Goal: Information Seeking & Learning: Find specific page/section

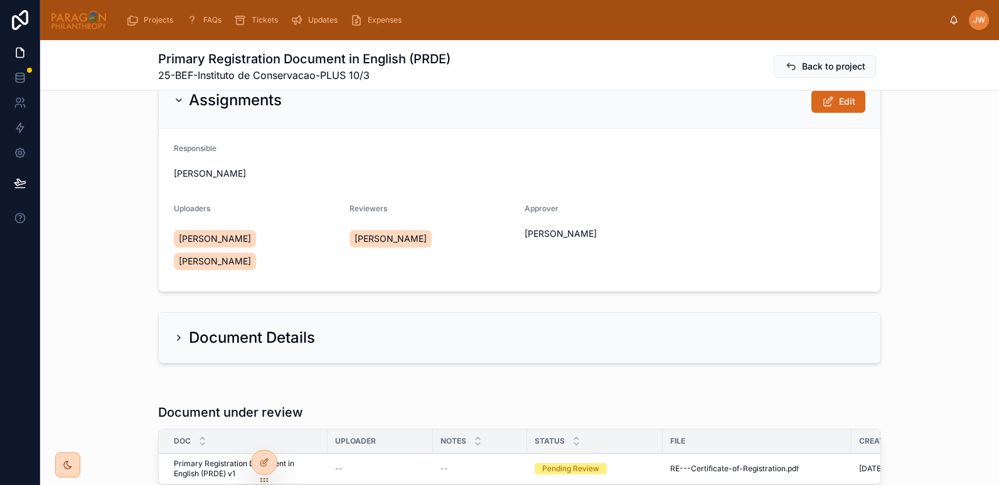
scroll to position [4, 0]
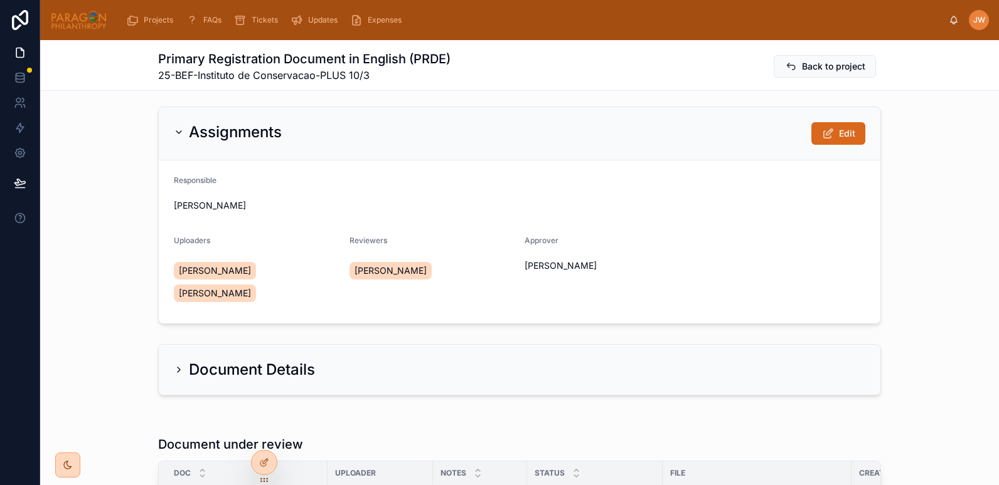
click at [831, 137] on button "Edit" at bounding box center [838, 133] width 54 height 23
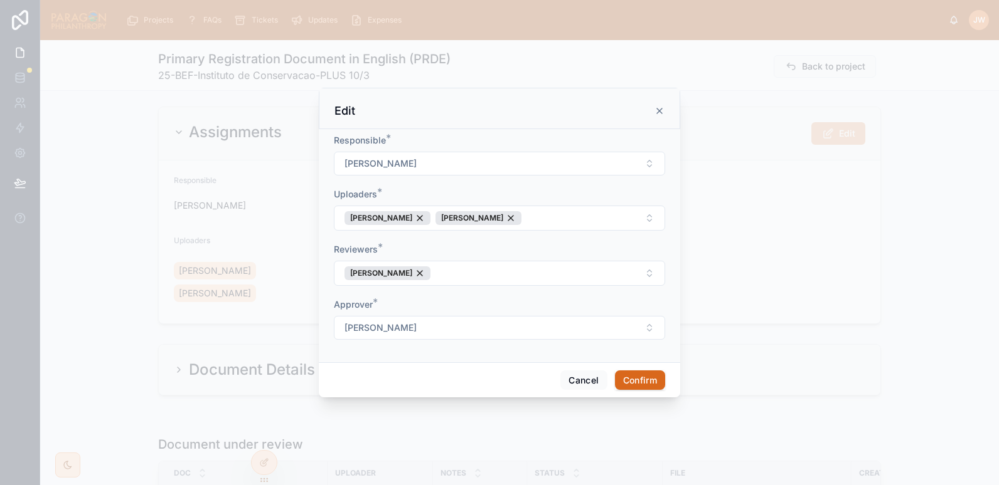
click at [509, 273] on button "[PERSON_NAME]" at bounding box center [499, 273] width 331 height 25
type input "*"
type input "***"
click at [461, 326] on span "[PERSON_NAME]" at bounding box center [453, 325] width 72 height 13
click at [651, 379] on button "Confirm" at bounding box center [640, 381] width 50 height 20
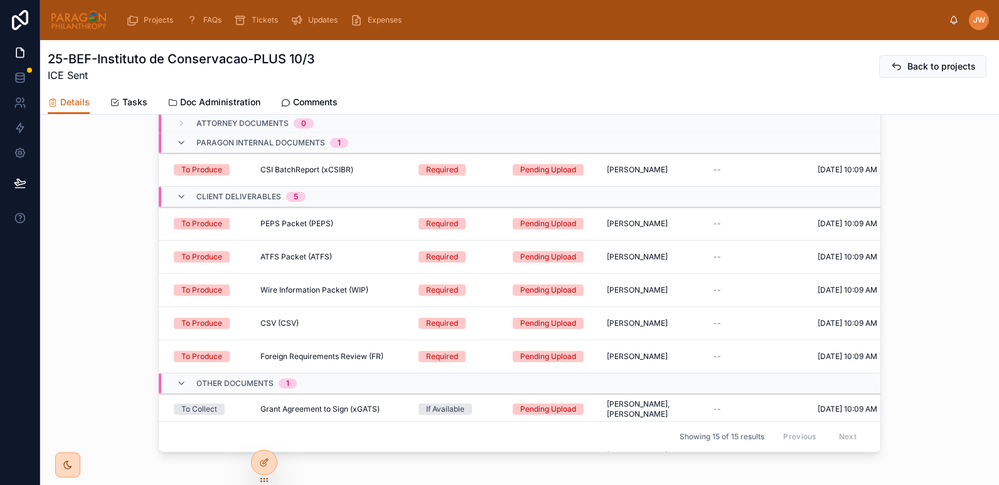
click at [319, 103] on span "Comments" at bounding box center [315, 102] width 45 height 13
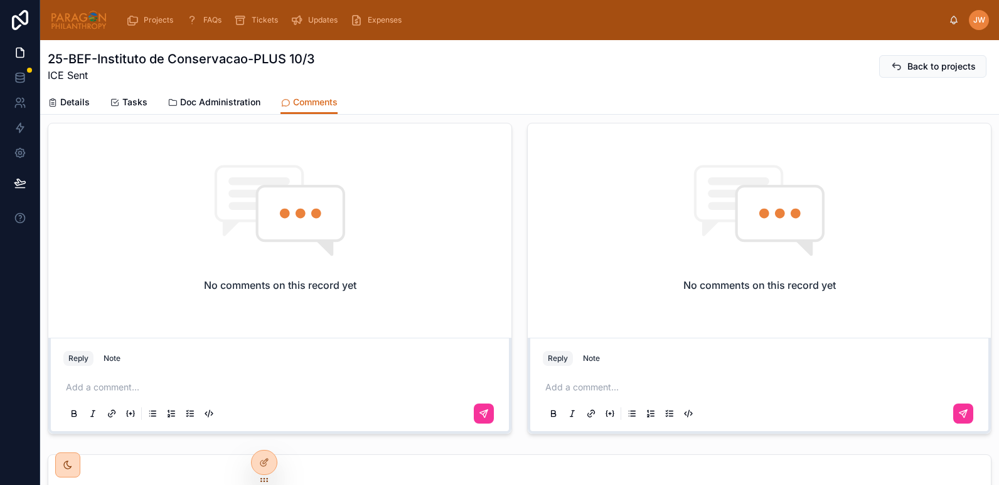
scroll to position [422, 0]
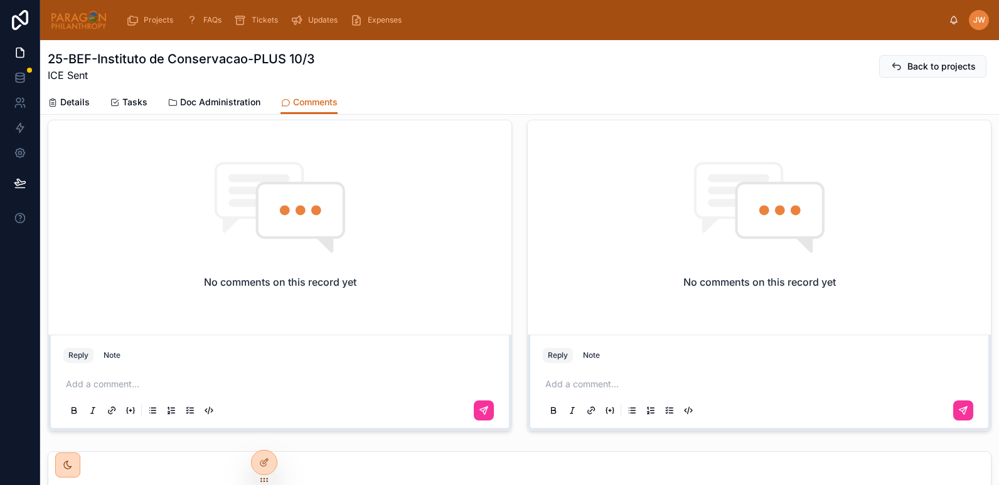
click at [589, 388] on p at bounding box center [761, 384] width 433 height 13
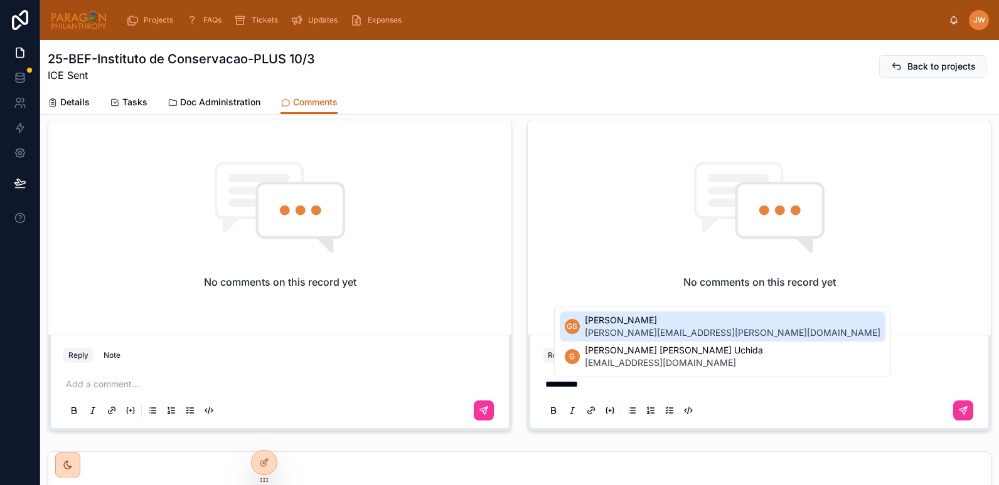
click at [622, 325] on span "[PERSON_NAME]" at bounding box center [732, 320] width 295 height 13
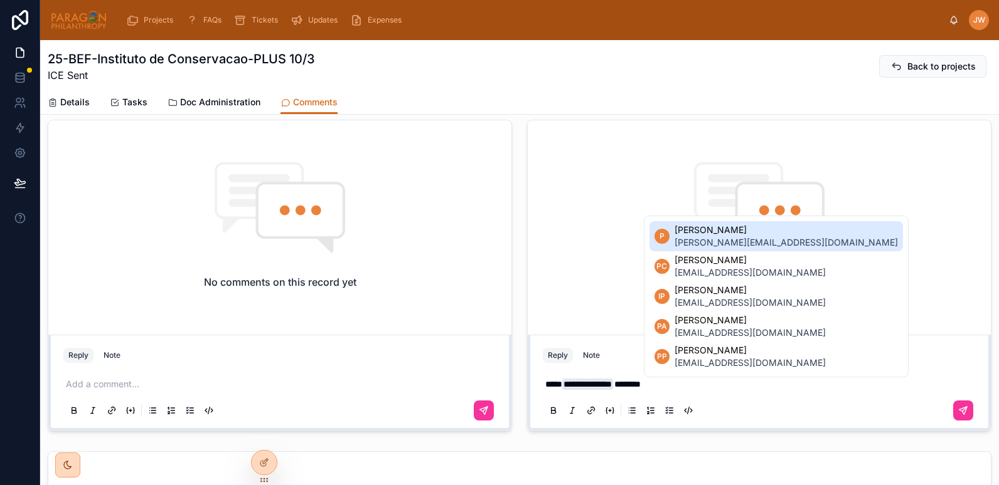
click at [689, 246] on span "[PERSON_NAME][EMAIL_ADDRESS][DOMAIN_NAME]" at bounding box center [785, 242] width 223 height 13
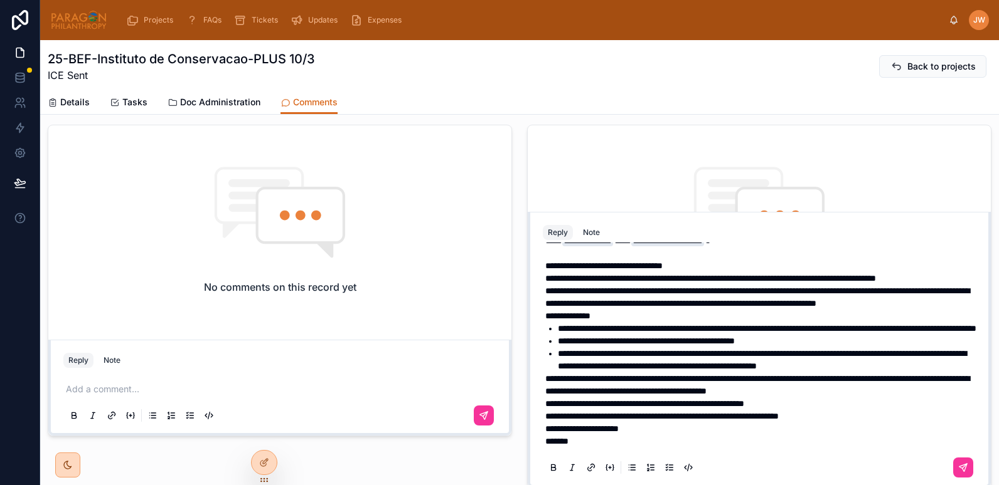
scroll to position [0, 0]
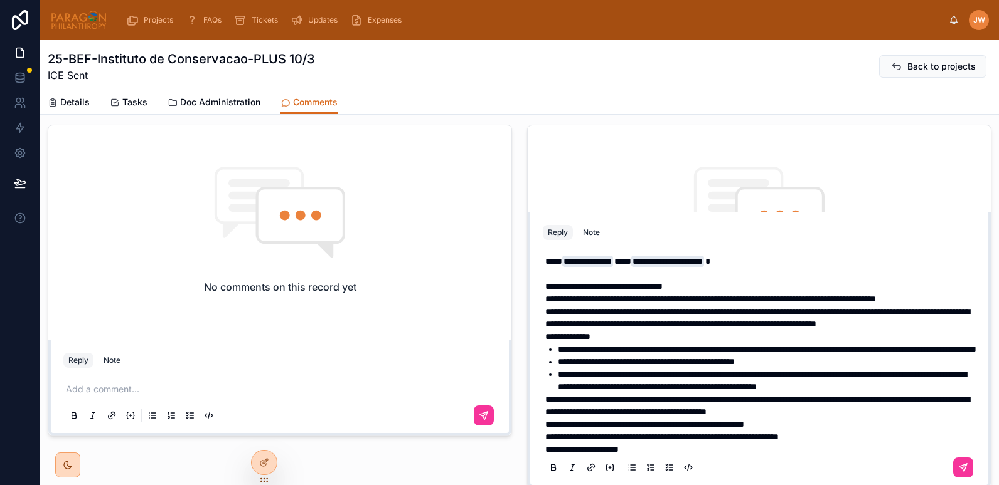
click at [713, 284] on p "**********" at bounding box center [761, 274] width 433 height 38
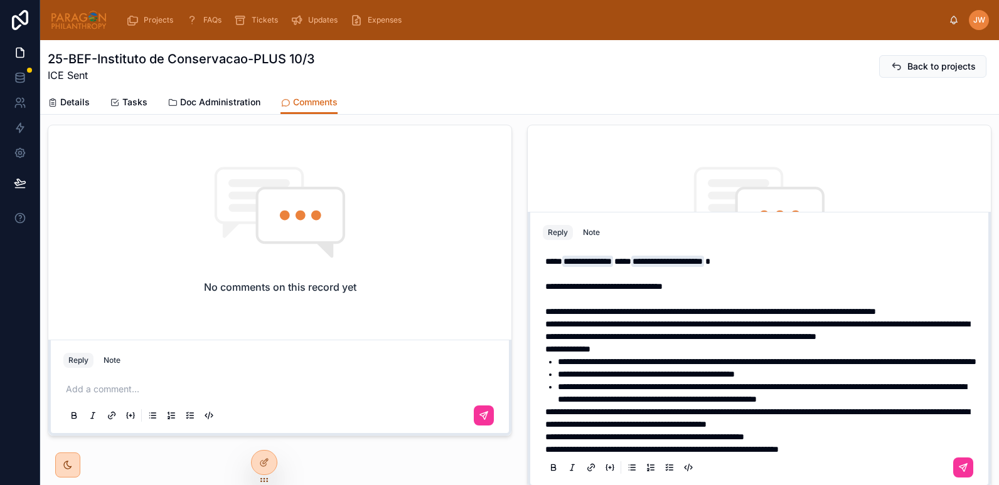
click at [610, 318] on p "**********" at bounding box center [761, 311] width 433 height 13
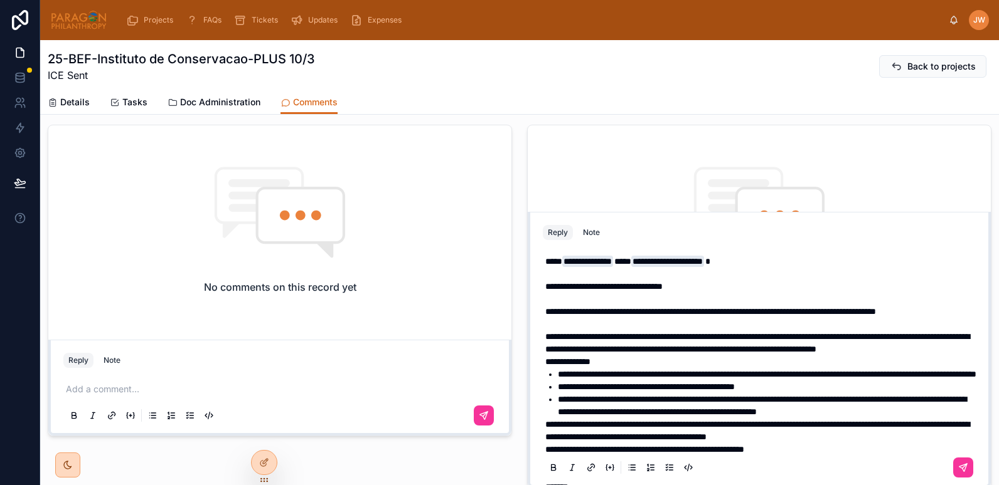
click at [708, 356] on p "**********" at bounding box center [761, 343] width 433 height 25
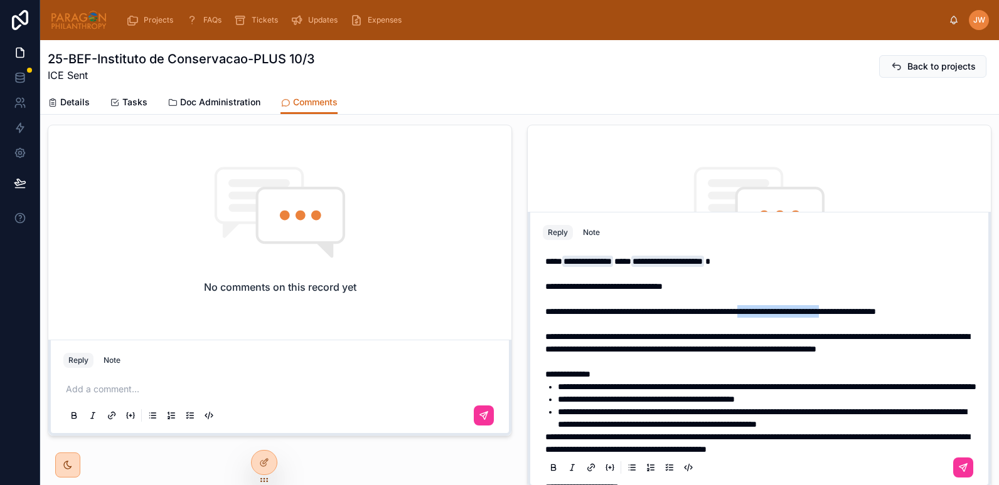
drag, startPoint x: 821, startPoint y: 314, endPoint x: 938, endPoint y: 314, distance: 117.3
click at [876, 314] on span "**********" at bounding box center [710, 311] width 331 height 9
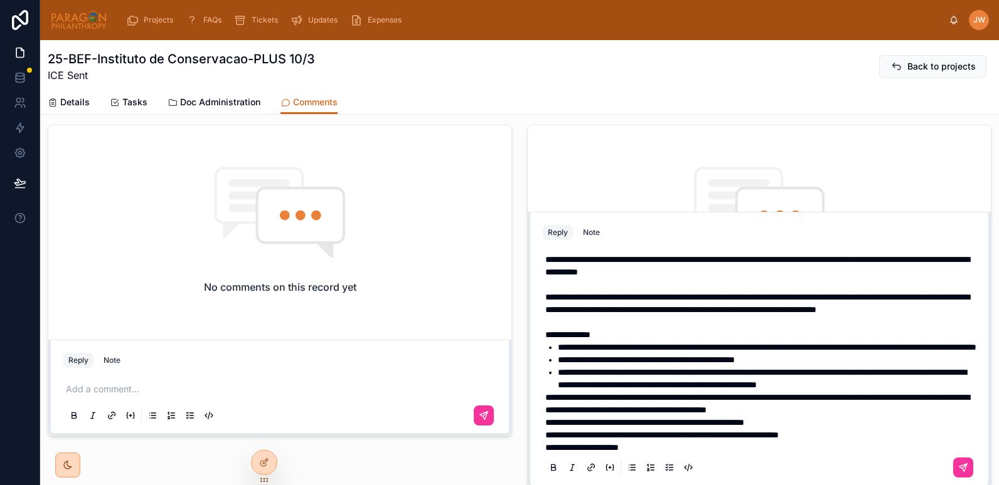
scroll to position [53, 0]
drag, startPoint x: 660, startPoint y: 323, endPoint x: 538, endPoint y: 321, distance: 121.7
click at [543, 321] on div "**********" at bounding box center [759, 347] width 433 height 304
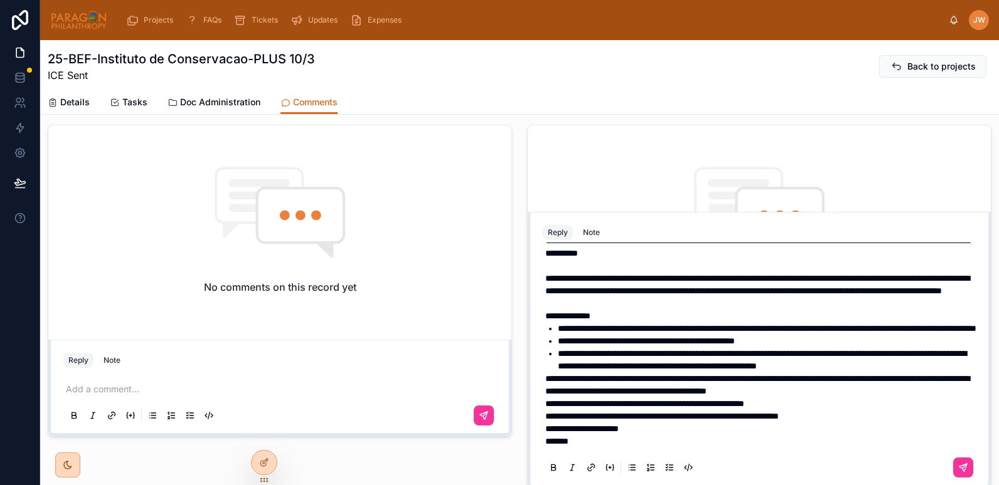
click at [638, 368] on li "**********" at bounding box center [768, 359] width 420 height 25
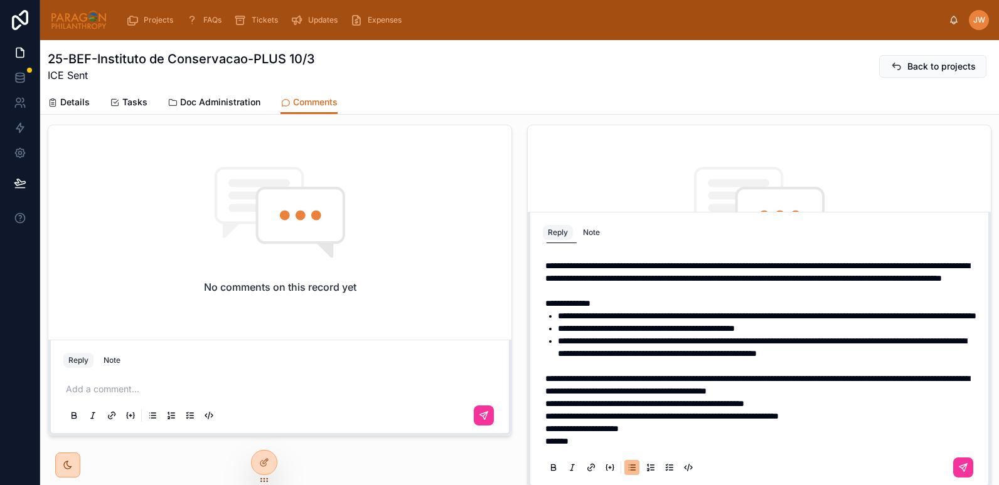
click at [586, 396] on span "**********" at bounding box center [757, 384] width 424 height 21
click at [814, 401] on p "**********" at bounding box center [761, 404] width 433 height 13
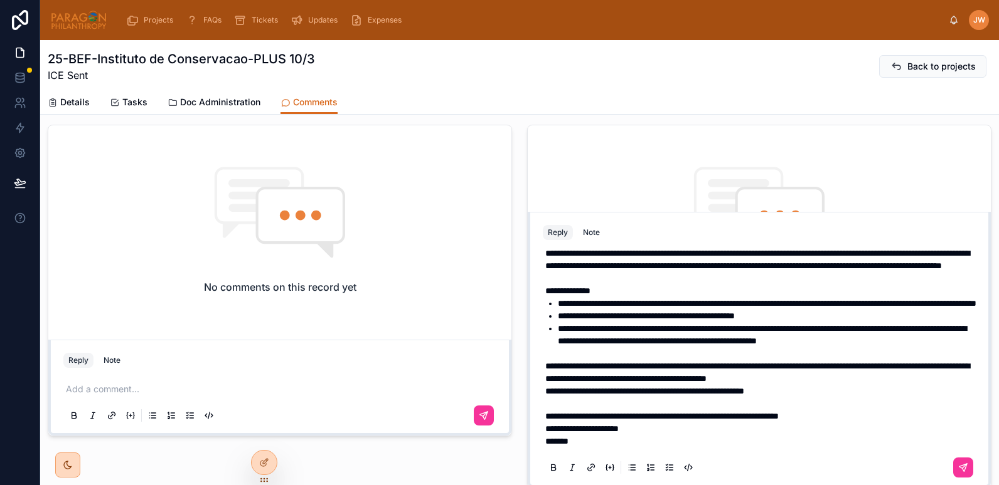
click at [878, 423] on p "**********" at bounding box center [761, 416] width 433 height 13
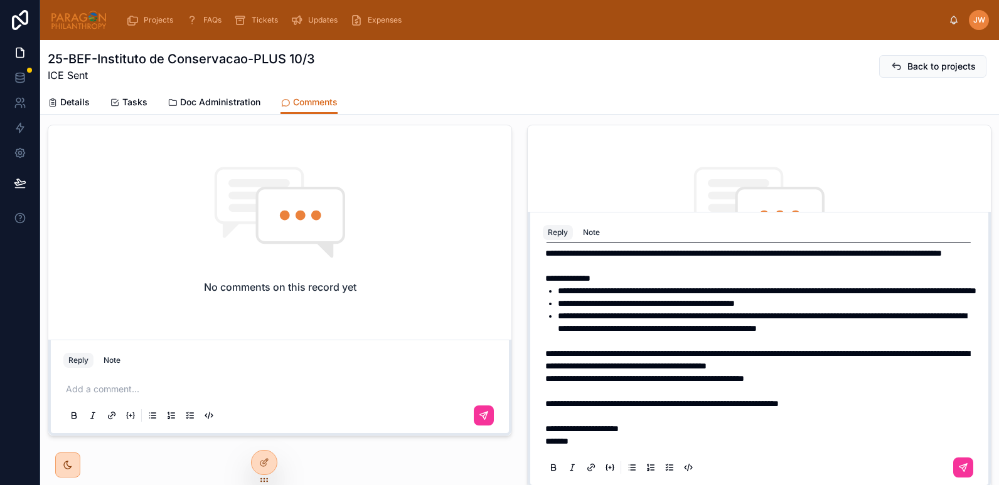
scroll to position [146, 0]
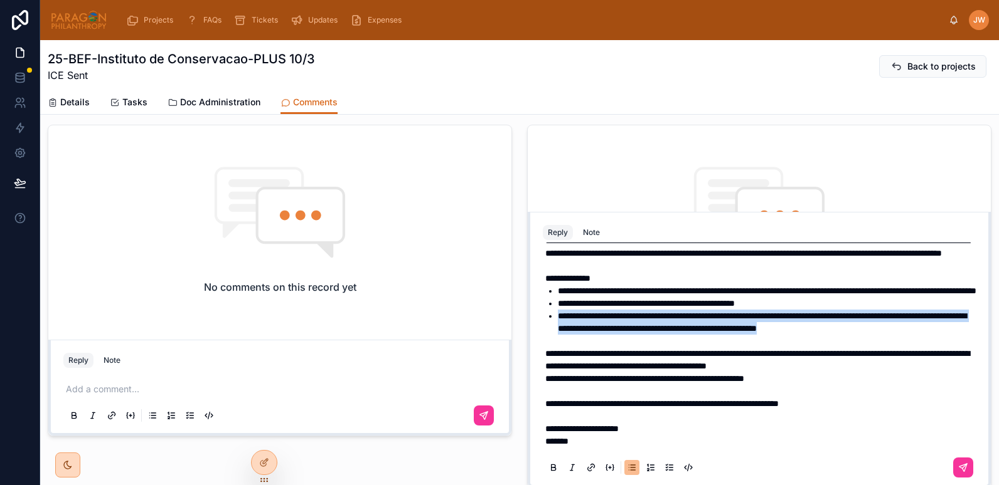
drag, startPoint x: 551, startPoint y: 301, endPoint x: 599, endPoint y: 329, distance: 55.4
click at [599, 329] on ul "**********" at bounding box center [761, 316] width 433 height 63
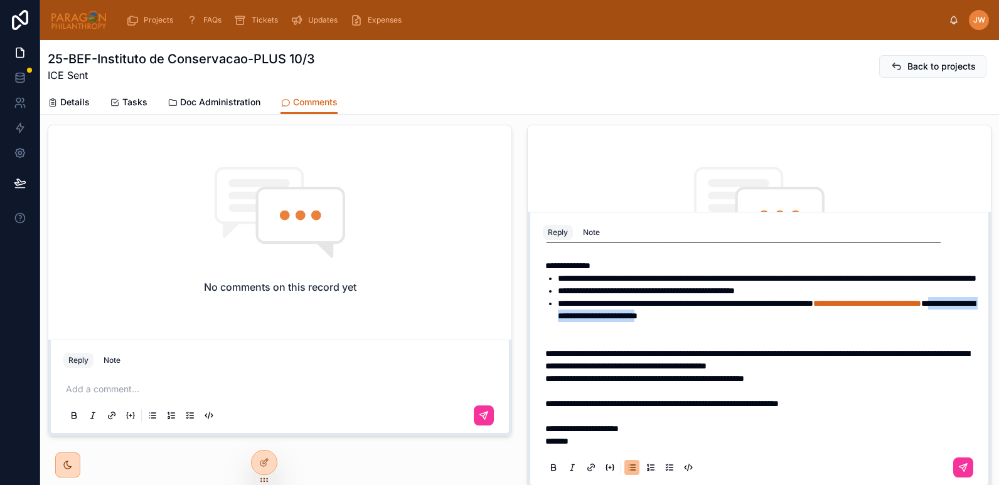
drag, startPoint x: 648, startPoint y: 316, endPoint x: 814, endPoint y: 321, distance: 166.3
click at [814, 321] on span "**********" at bounding box center [766, 309] width 417 height 21
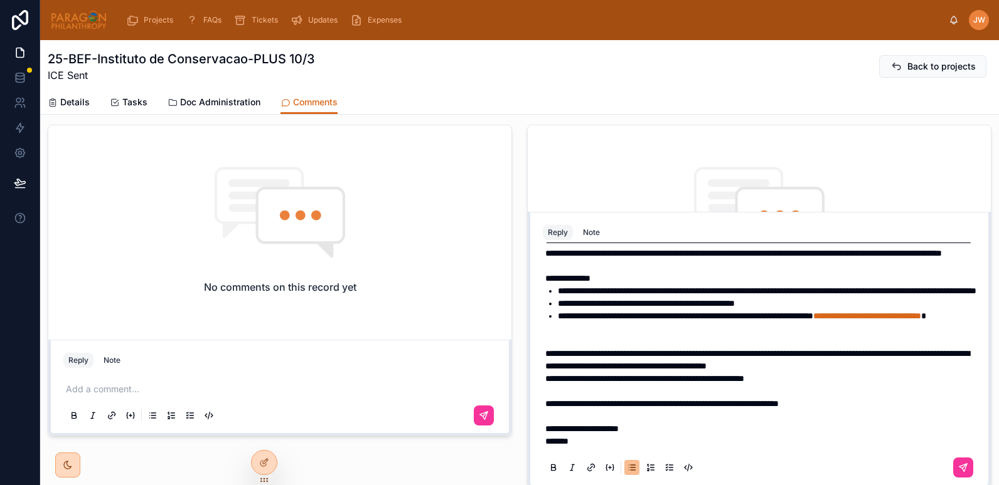
click at [803, 312] on span "**********" at bounding box center [685, 316] width 255 height 9
click at [763, 326] on p at bounding box center [761, 334] width 433 height 25
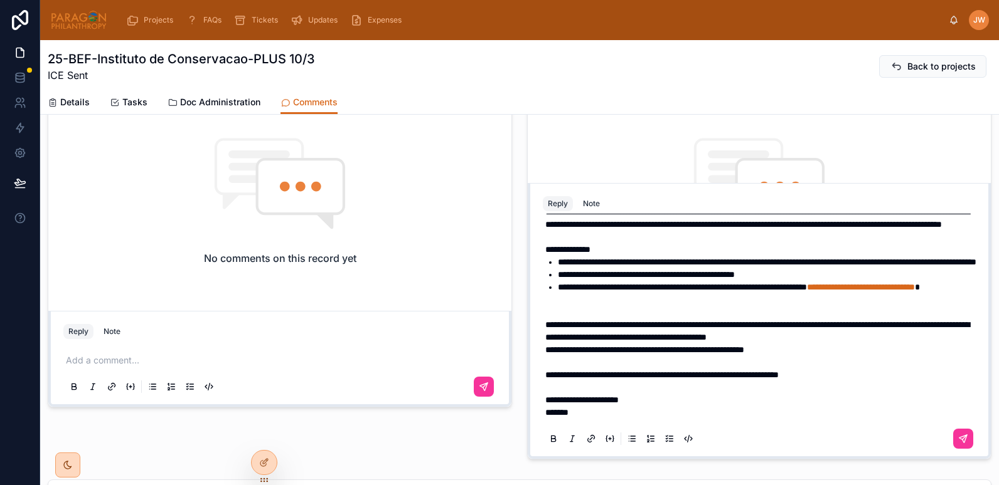
scroll to position [447, 0]
click at [654, 336] on span "**********" at bounding box center [757, 330] width 424 height 21
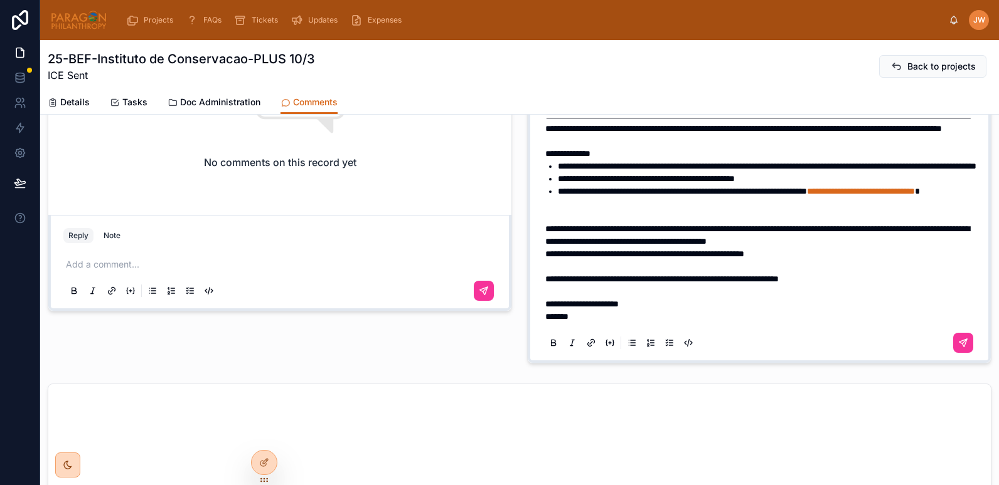
scroll to position [549, 0]
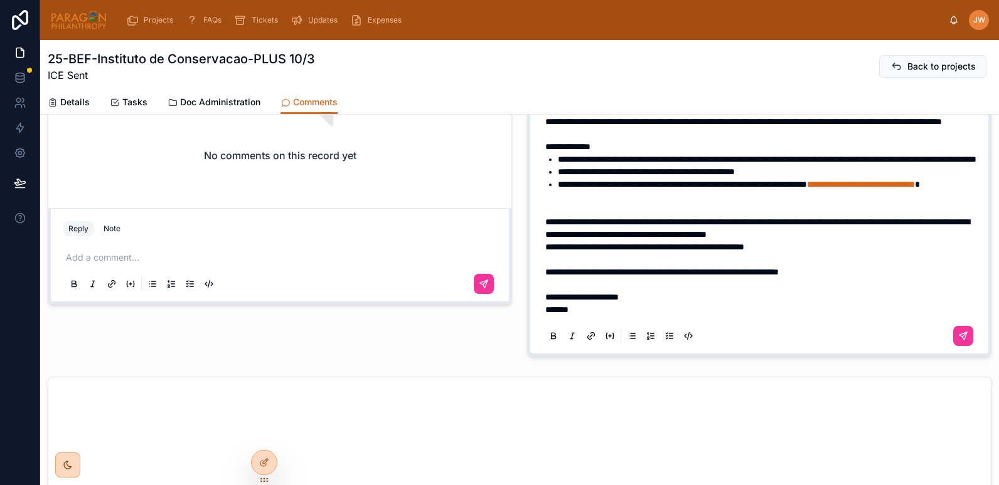
click at [581, 310] on p "*******" at bounding box center [761, 310] width 433 height 13
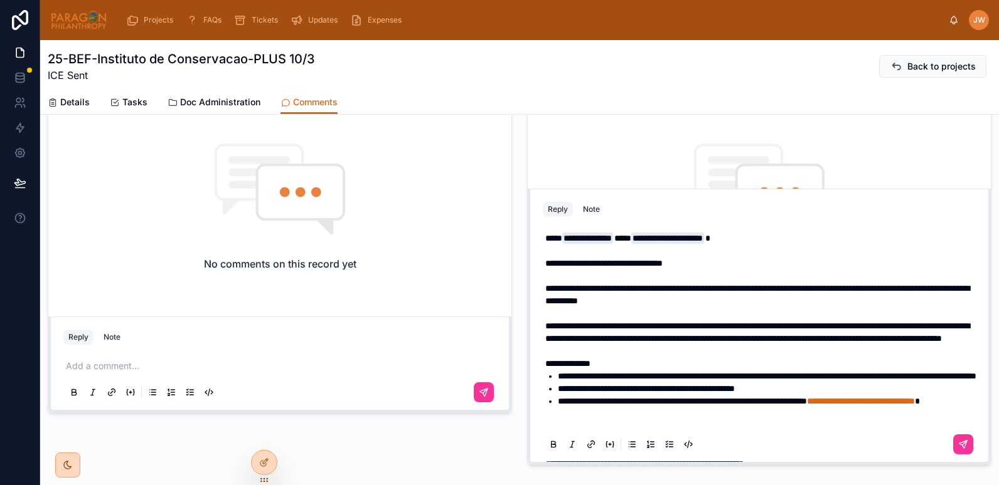
scroll to position [440, 0]
click at [808, 344] on span "**********" at bounding box center [757, 332] width 424 height 21
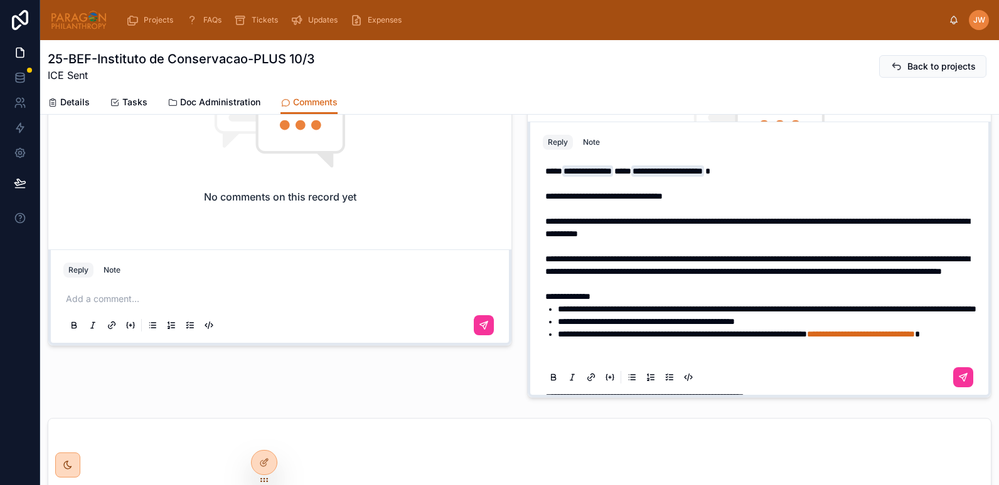
scroll to position [508, 0]
click at [958, 381] on icon at bounding box center [963, 377] width 10 height 10
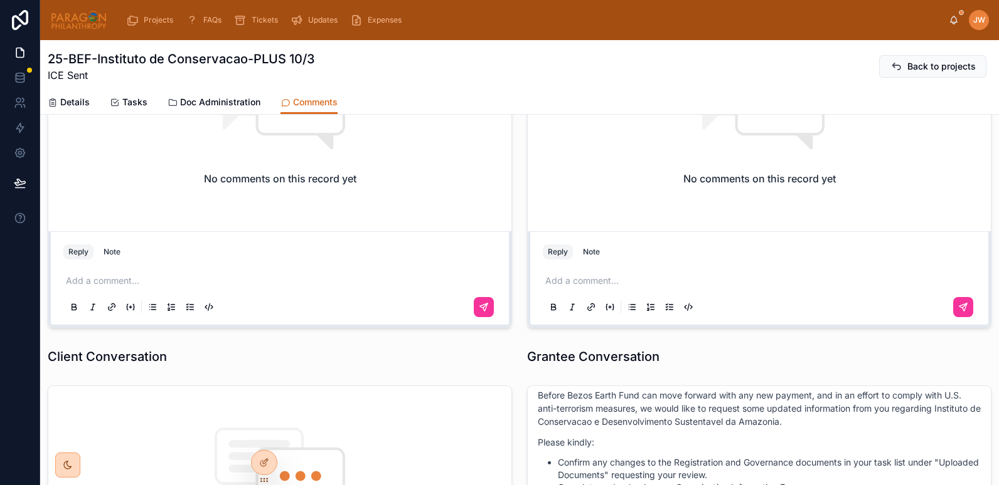
scroll to position [0, 0]
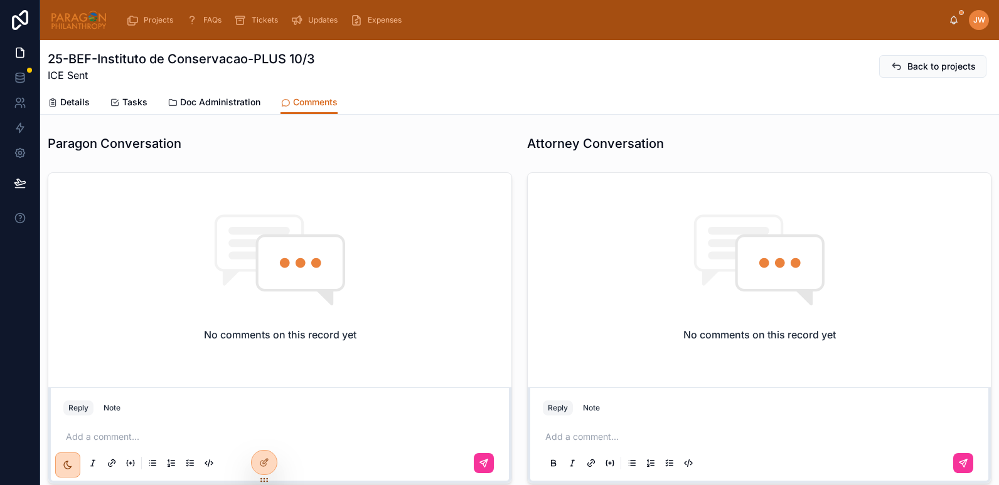
click at [58, 23] on img at bounding box center [78, 20] width 57 height 20
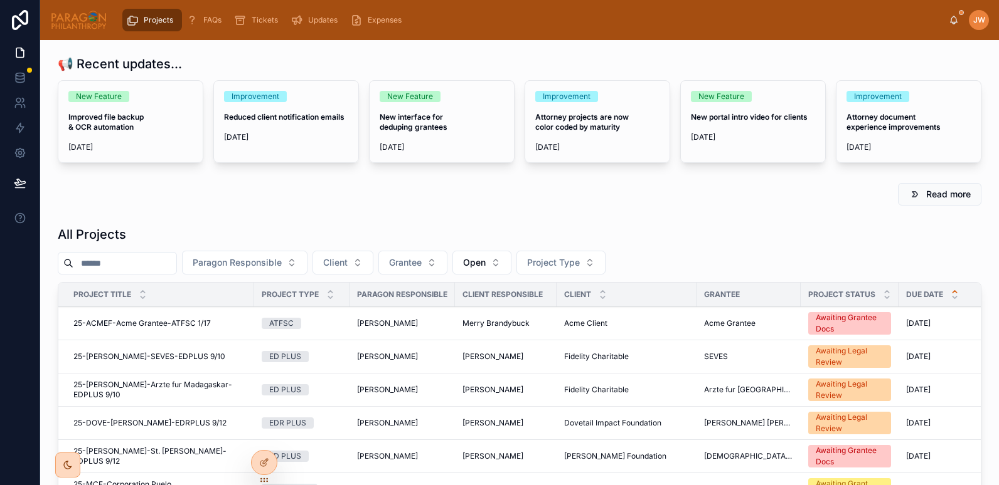
click at [113, 263] on input "text" at bounding box center [124, 264] width 103 height 18
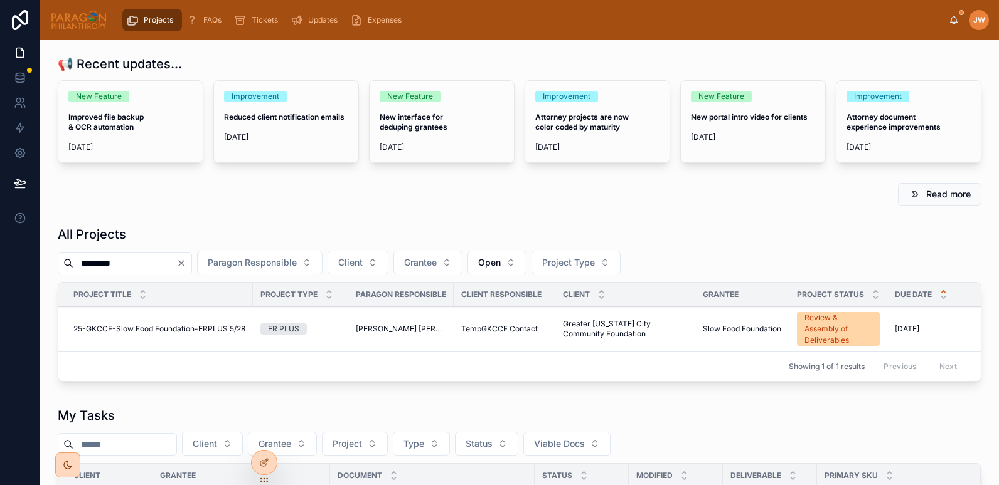
type input "*********"
click at [112, 326] on span "25-GKCCF-Slow Food Foundation-ERPLUS 5/28" at bounding box center [159, 329] width 172 height 10
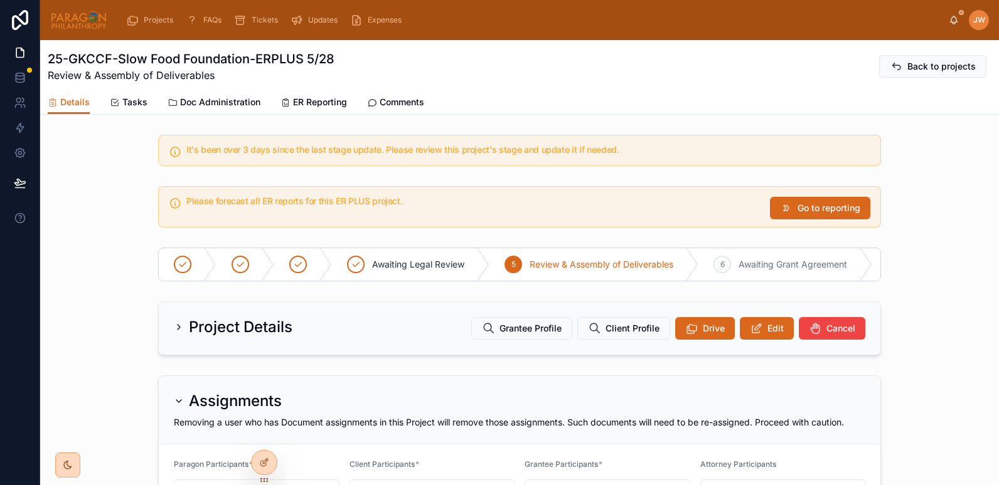
click at [319, 95] on link "ER Reporting" at bounding box center [313, 103] width 66 height 25
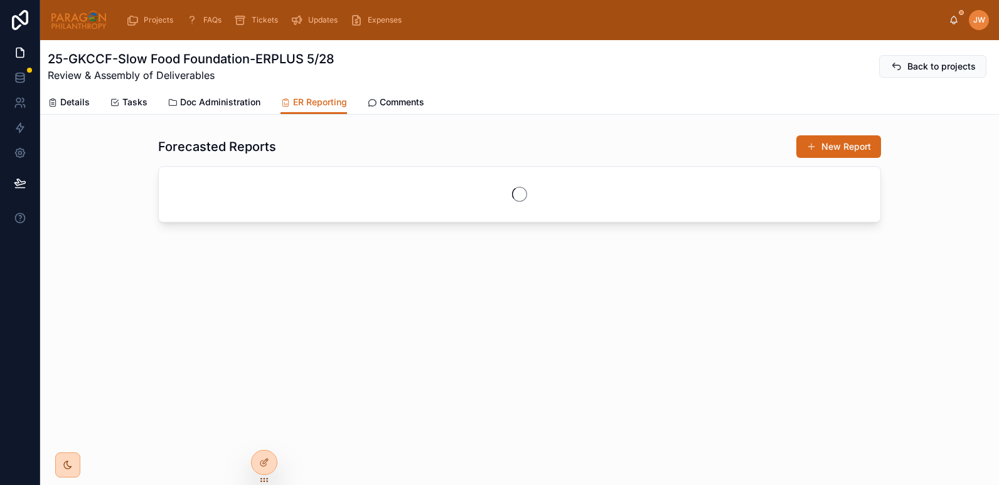
click at [405, 100] on span "Comments" at bounding box center [401, 102] width 45 height 13
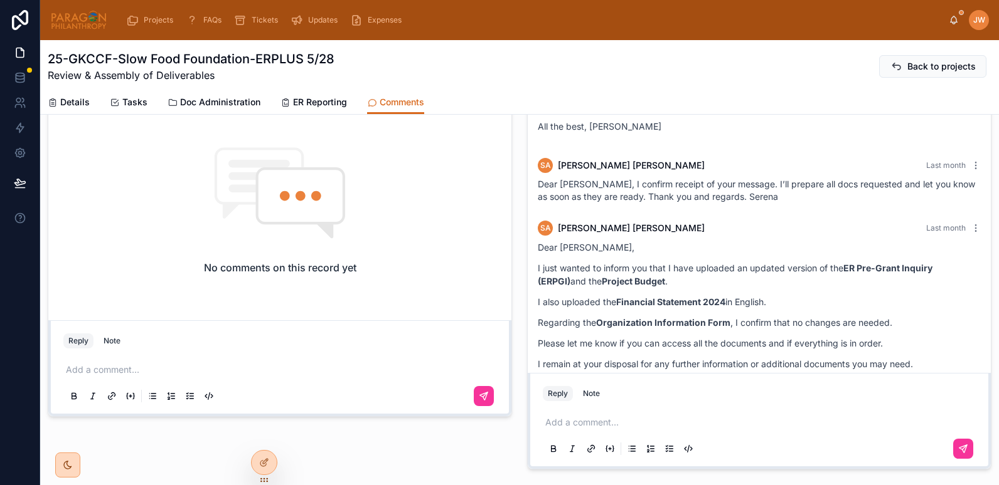
scroll to position [2912, 0]
click at [194, 104] on span "Doc Administration" at bounding box center [220, 102] width 80 height 13
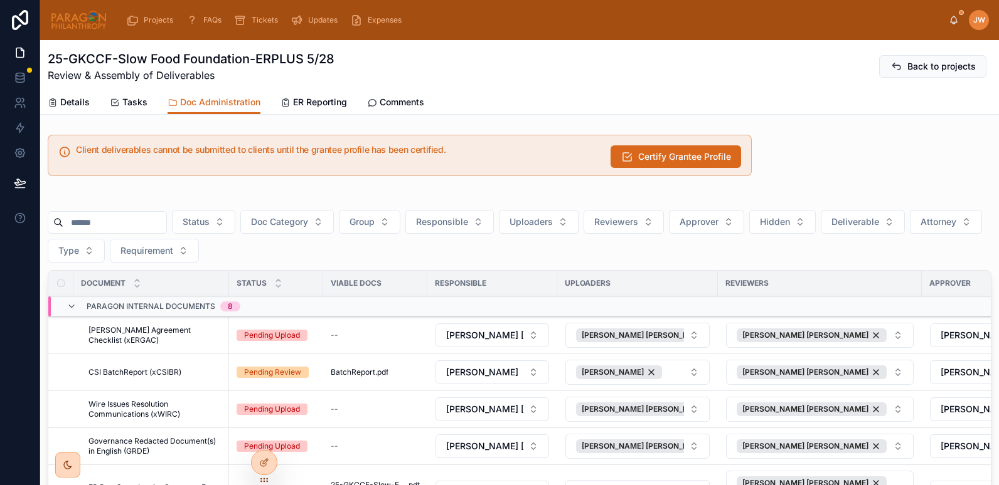
click at [117, 229] on input "text" at bounding box center [114, 223] width 103 height 18
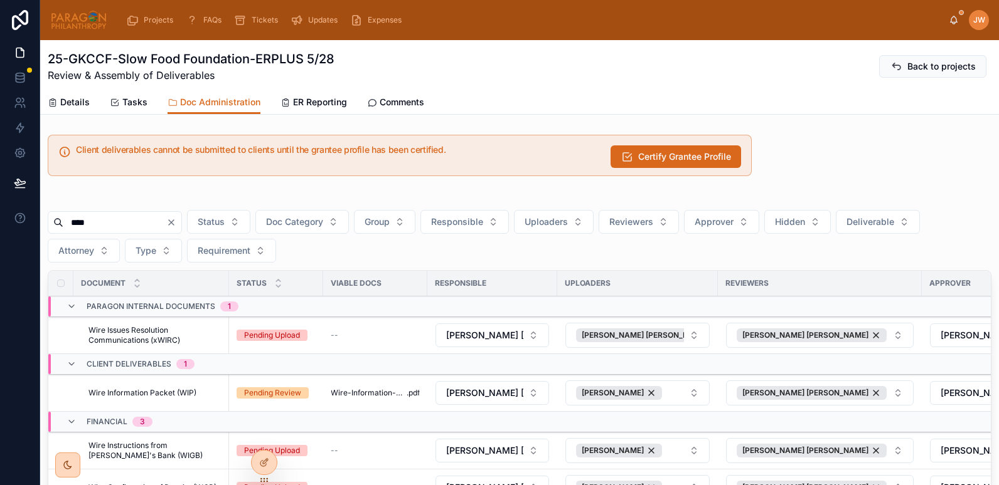
scroll to position [207, 0]
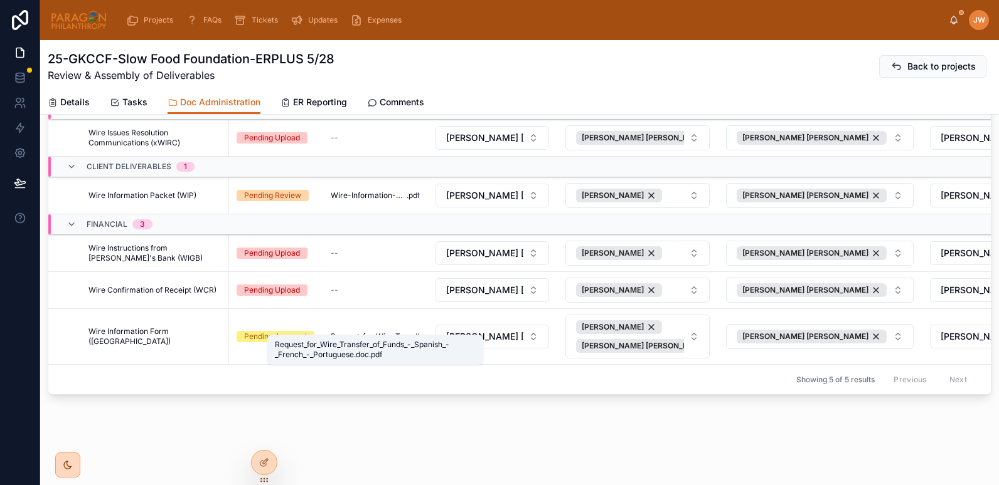
type input "****"
click at [369, 332] on span "Request_for_Wire_Transfer_of_Funds_-_Spanish_-_French_-_Portuguese.doc" at bounding box center [369, 337] width 76 height 10
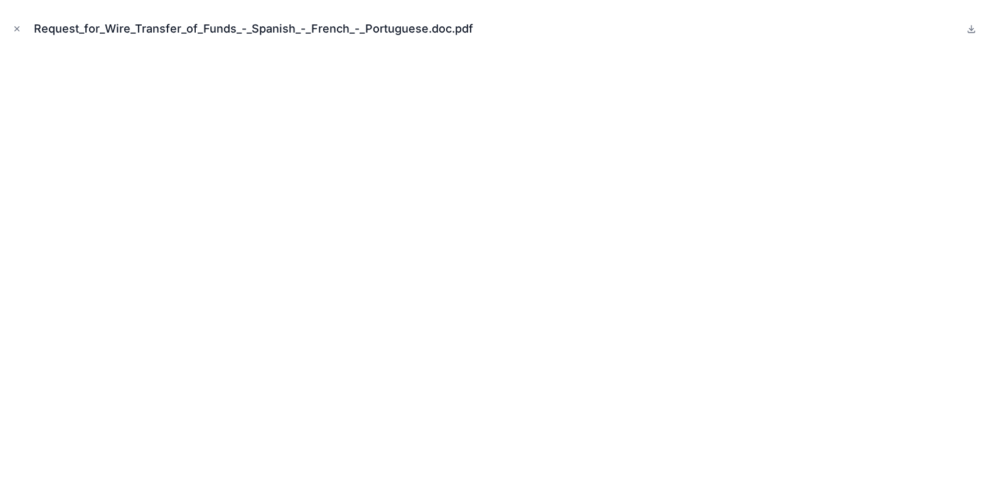
click at [17, 28] on icon "Close modal" at bounding box center [17, 28] width 9 height 9
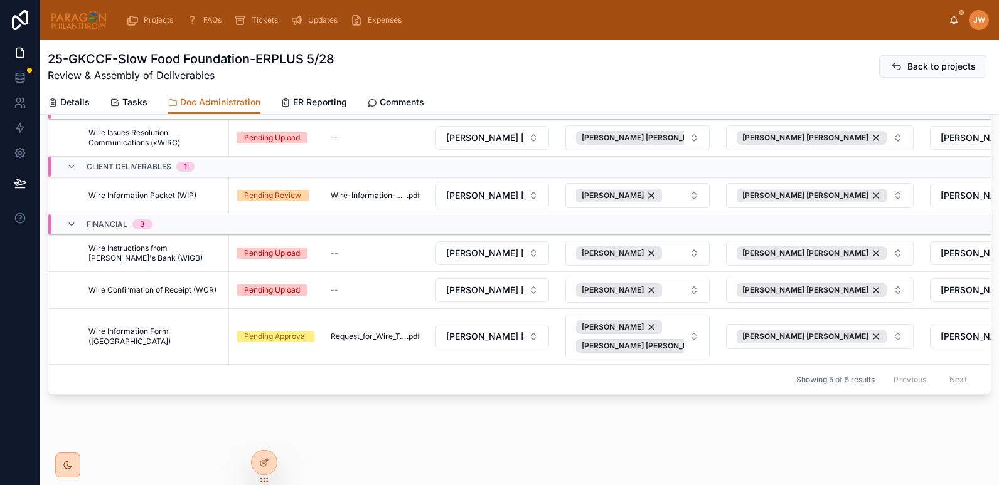
click at [179, 328] on span "Wire Information Form ([GEOGRAPHIC_DATA])" at bounding box center [154, 337] width 133 height 20
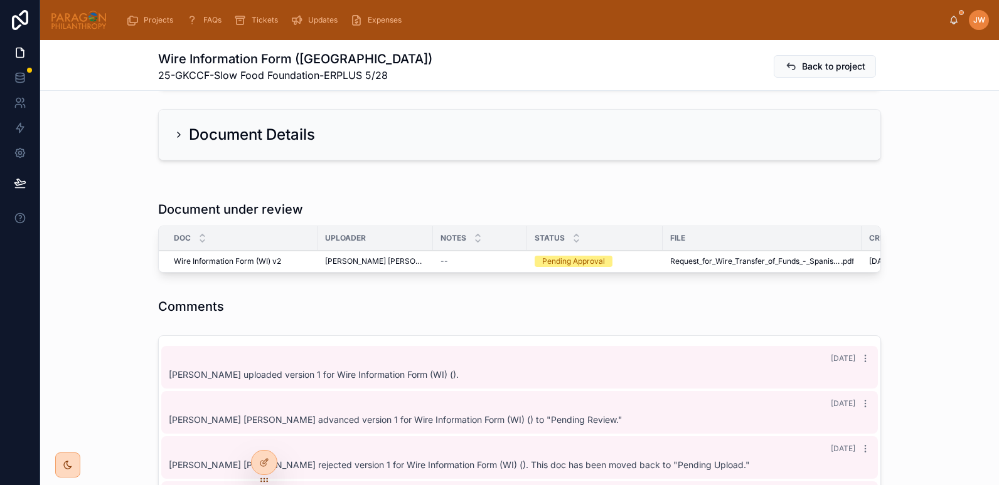
scroll to position [46, 0]
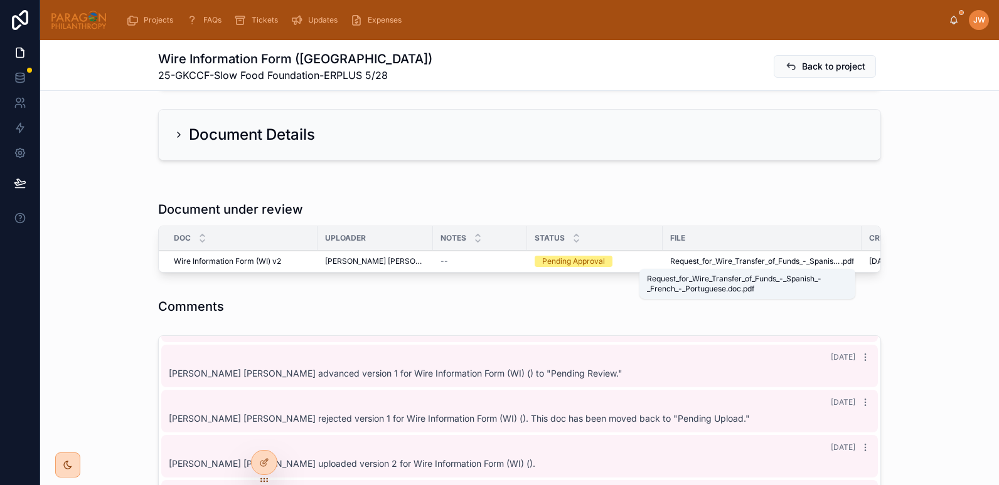
click at [682, 260] on span "Request_for_Wire_Transfer_of_Funds_-_Spanish_-_French_-_Portuguese.doc" at bounding box center [755, 262] width 171 height 10
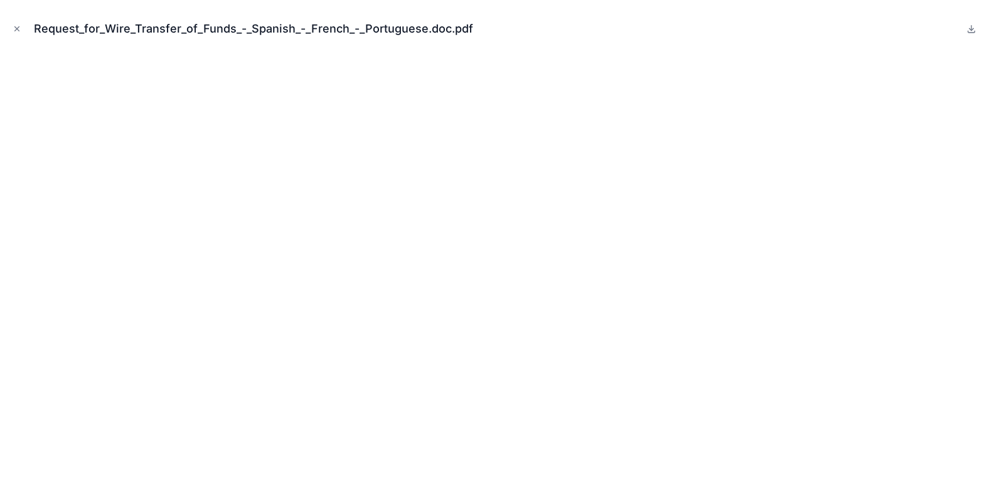
click at [18, 31] on icon "Close modal" at bounding box center [17, 28] width 9 height 9
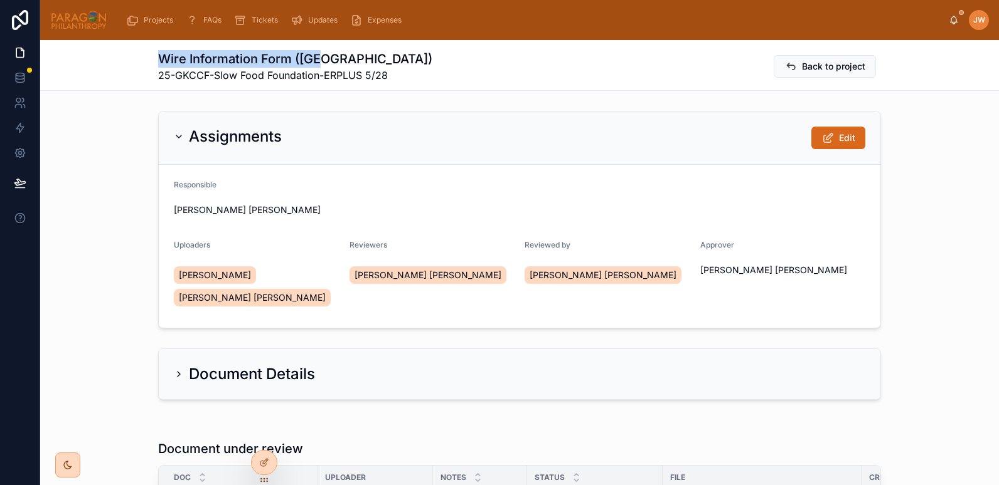
drag, startPoint x: 150, startPoint y: 51, endPoint x: 327, endPoint y: 53, distance: 177.5
click at [327, 53] on div "Wire Information Form (WI) 25-GKCCF-Slow Food Foundation-ERPLUS 5/28 Back to pr…" at bounding box center [519, 65] width 958 height 51
copy h1 "Wire Information Form ([GEOGRAPHIC_DATA])"
click at [115, 90] on div "Wire Information Form (WI) 25-GKCCF-Slow Food Foundation-ERPLUS 5/28 Back to pr…" at bounding box center [519, 65] width 958 height 51
click at [93, 38] on div at bounding box center [78, 20] width 57 height 40
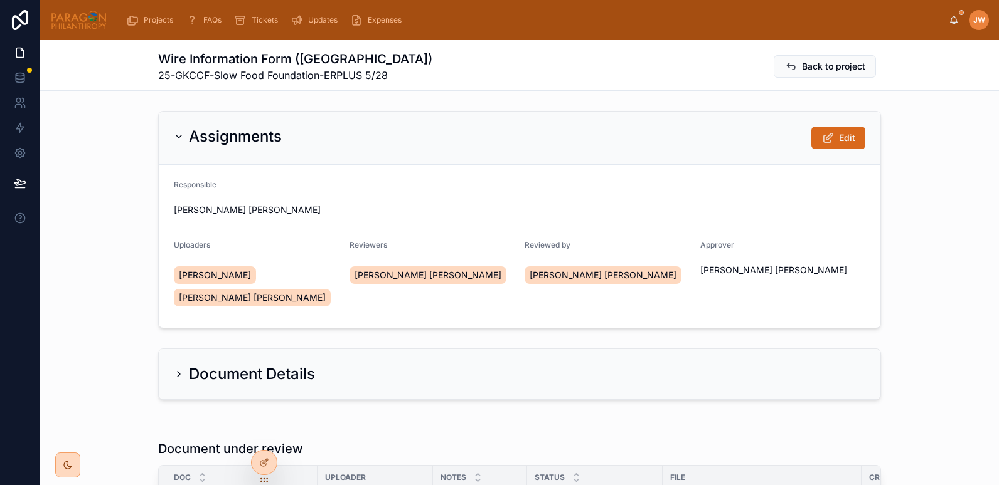
click at [86, 25] on img at bounding box center [78, 20] width 57 height 20
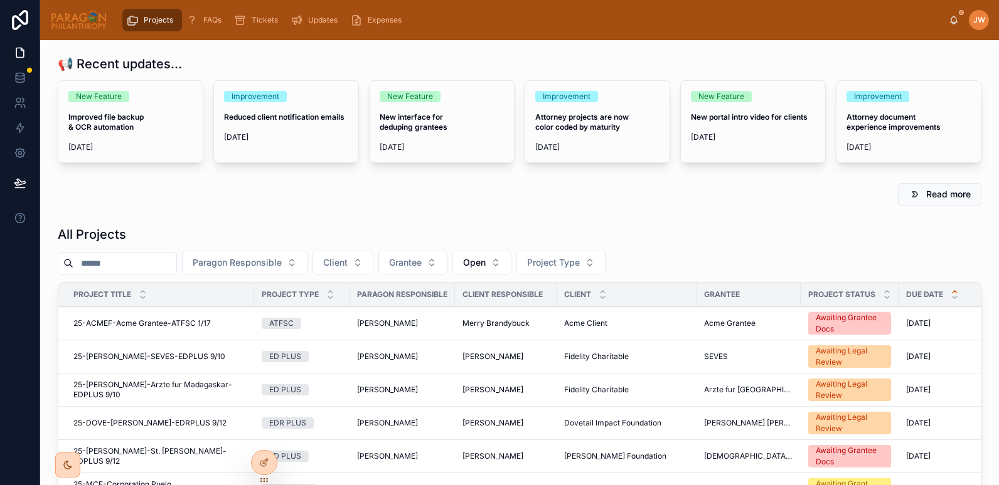
click at [144, 261] on input "text" at bounding box center [124, 264] width 103 height 18
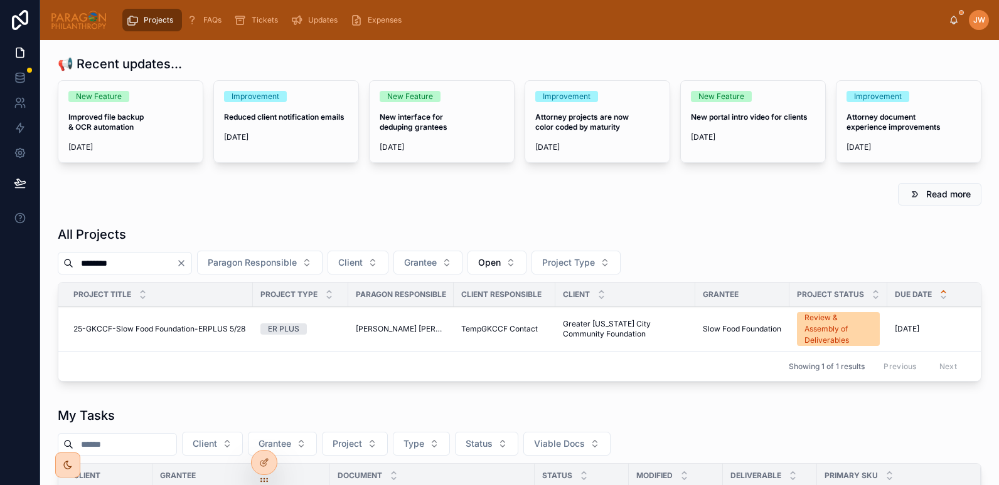
type input "********"
click at [117, 332] on span "25-GKCCF-Slow Food Foundation-ERPLUS 5/28" at bounding box center [159, 329] width 172 height 10
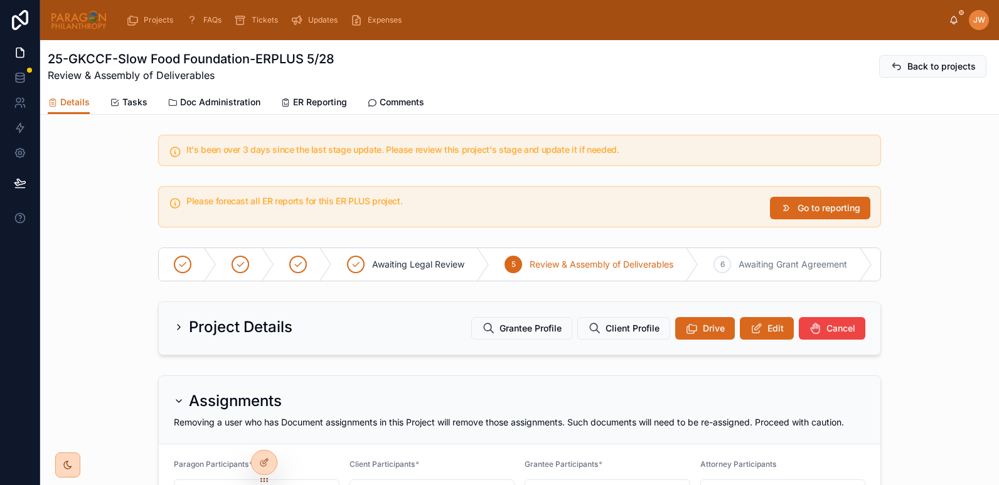
click at [204, 97] on span "Doc Administration" at bounding box center [220, 102] width 80 height 13
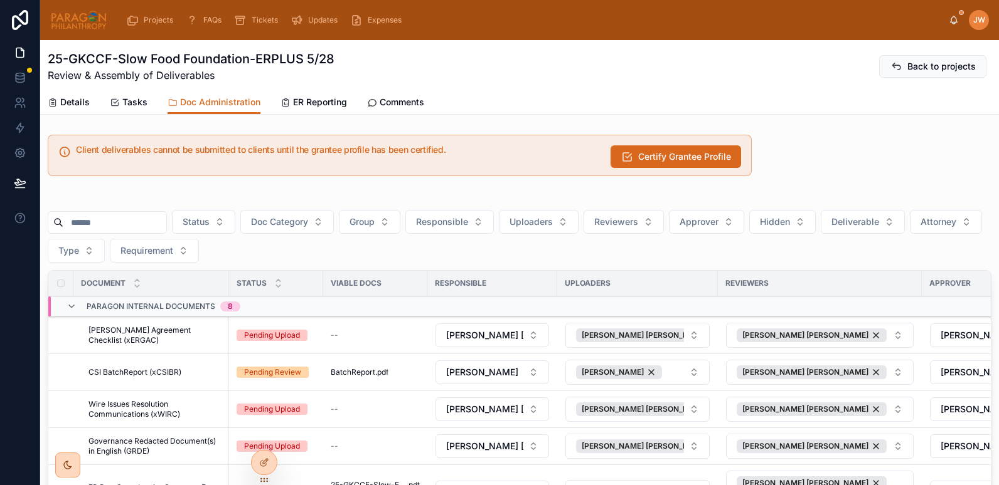
click at [78, 28] on img at bounding box center [78, 20] width 57 height 20
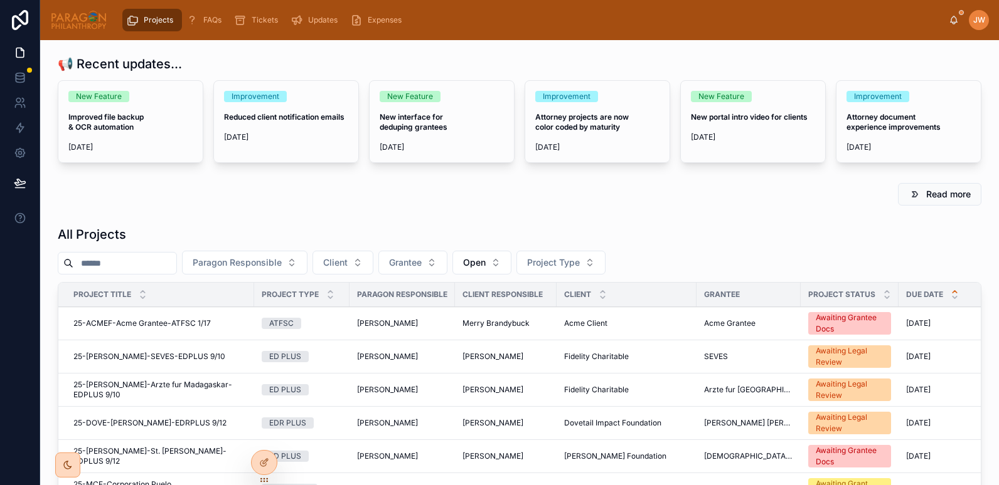
click at [127, 263] on input "text" at bounding box center [124, 264] width 103 height 18
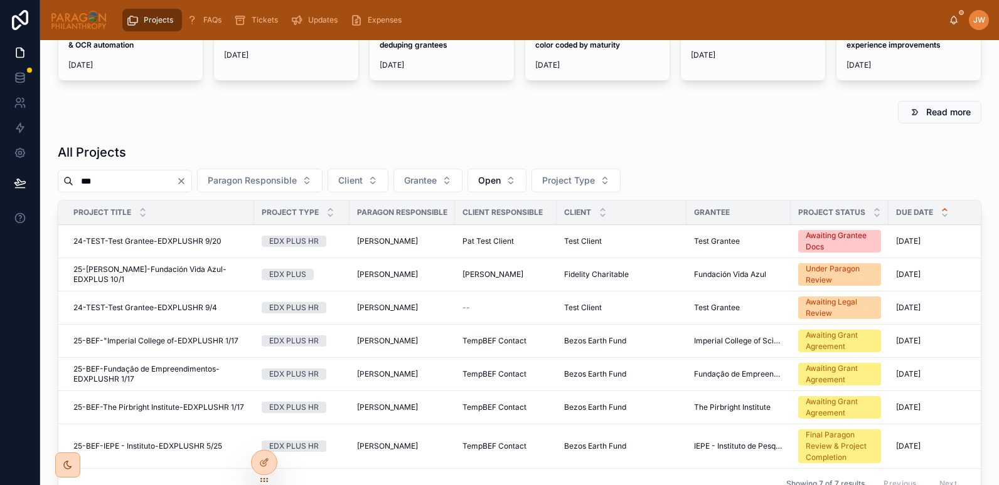
scroll to position [83, 0]
click at [138, 186] on input "***" at bounding box center [124, 181] width 103 height 18
type input "*"
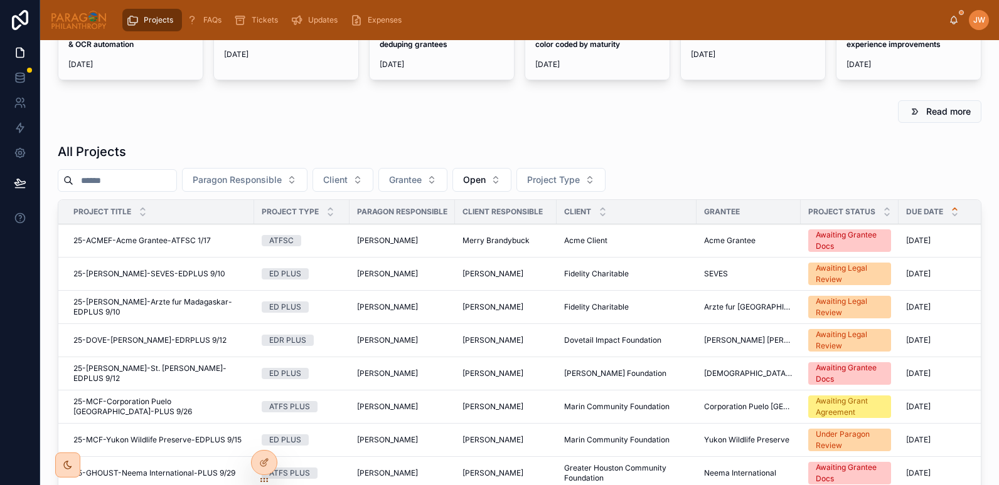
click at [485, 175] on span "Open" at bounding box center [474, 180] width 23 height 13
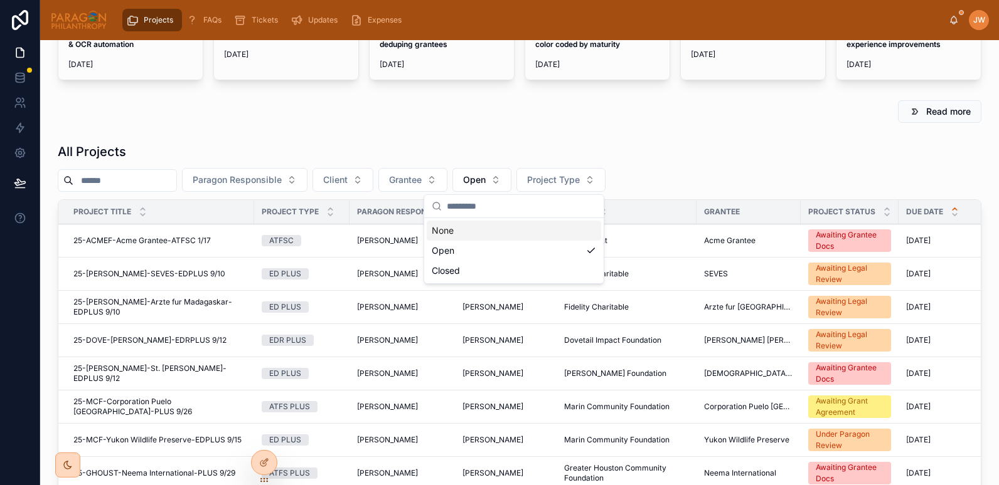
click at [260, 174] on span "Paragon Responsible" at bounding box center [237, 180] width 89 height 13
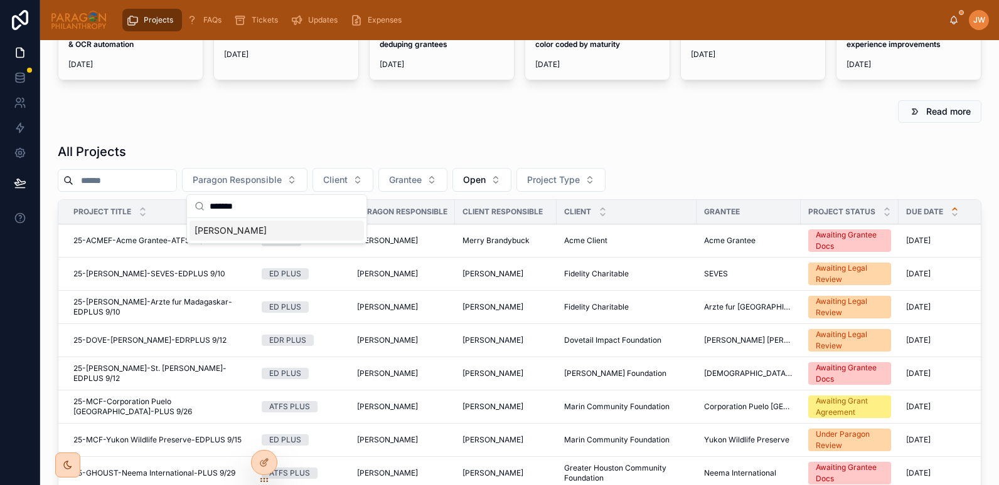
type input "*******"
click at [231, 229] on span "[PERSON_NAME]" at bounding box center [230, 231] width 72 height 13
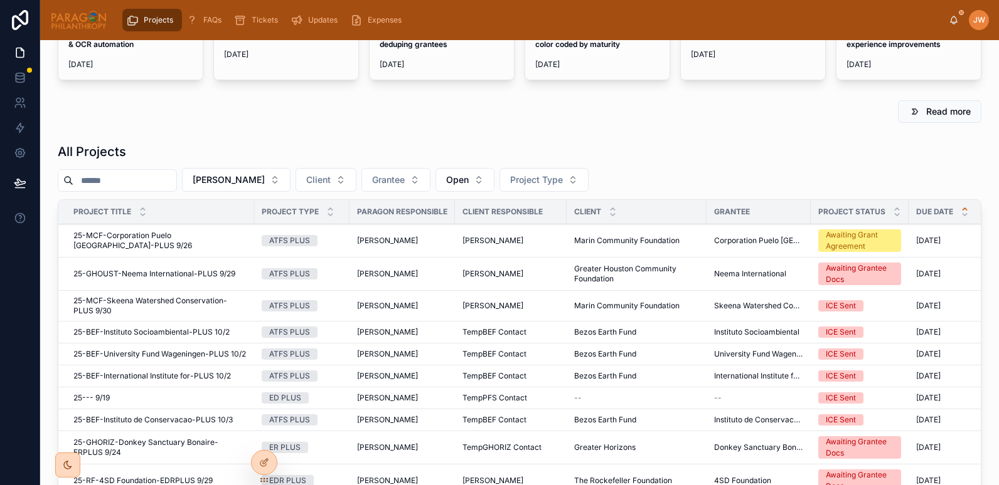
click at [135, 178] on input "text" at bounding box center [124, 181] width 103 height 18
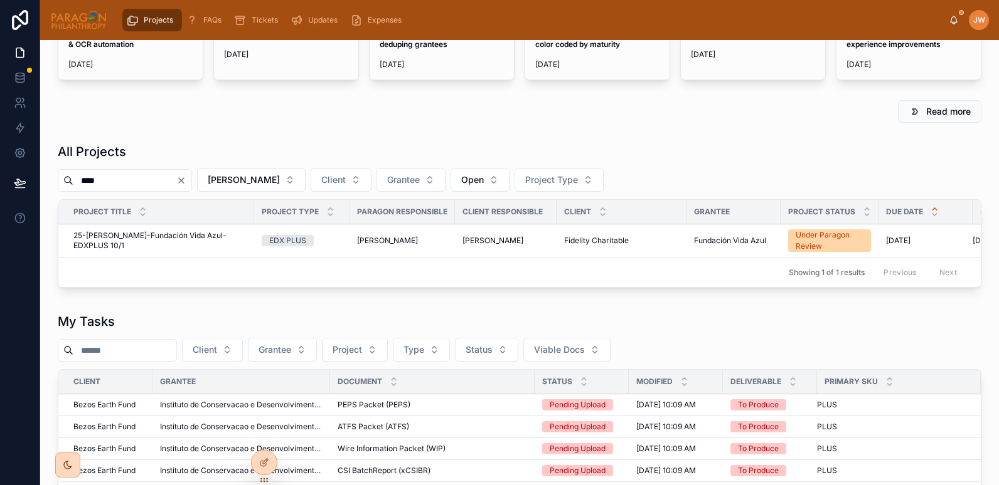
type input "****"
click at [131, 242] on span "25-FIDEL-Fundación Vida Azul-EDXPLUS 10/1" at bounding box center [159, 241] width 173 height 20
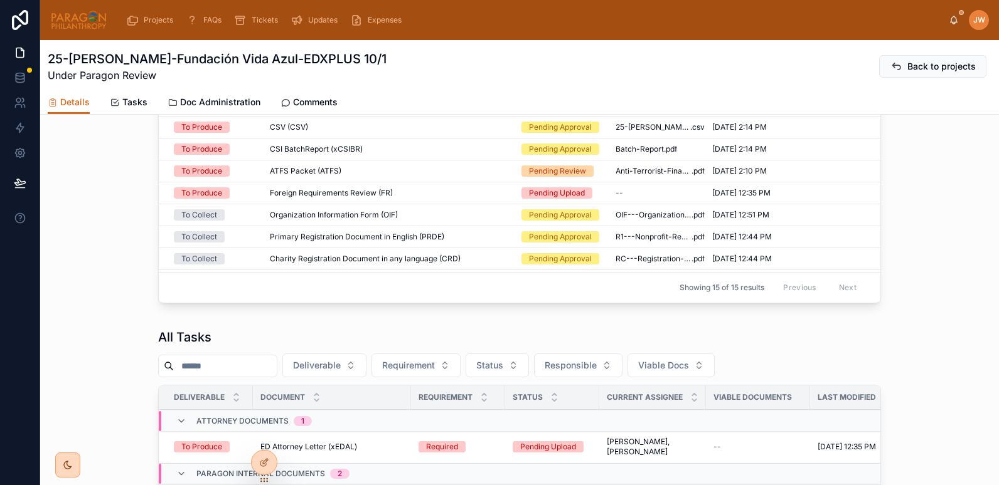
scroll to position [19, 0]
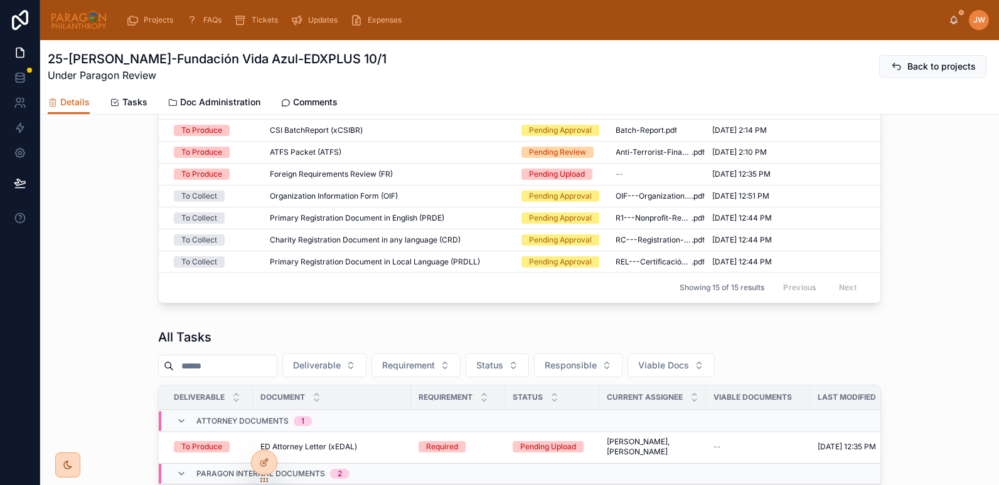
click at [353, 157] on div "ATFS Packet (ATFS) ATFS Packet (ATFS)" at bounding box center [388, 152] width 236 height 10
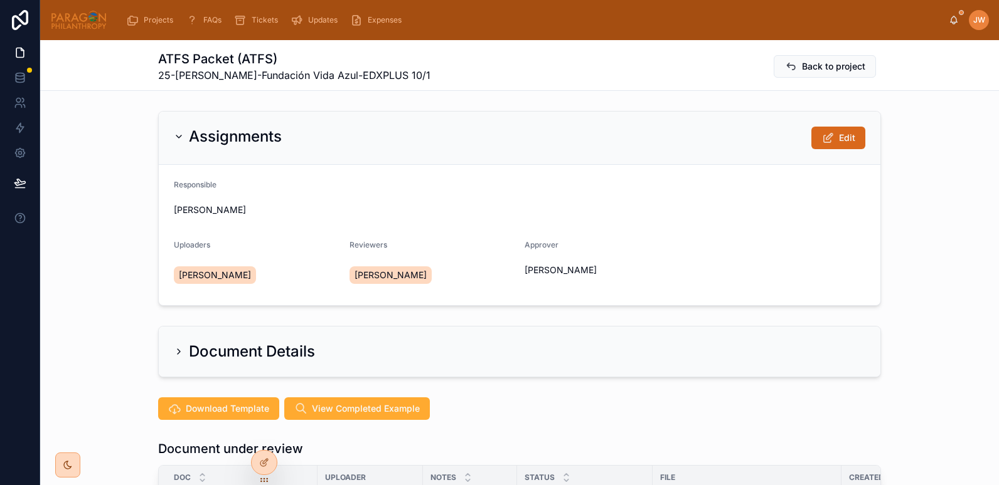
click at [952, 307] on div "Assignments Edit Responsible Jessica Watkins Uploaders Jessica Watkins Reviewer…" at bounding box center [519, 208] width 958 height 205
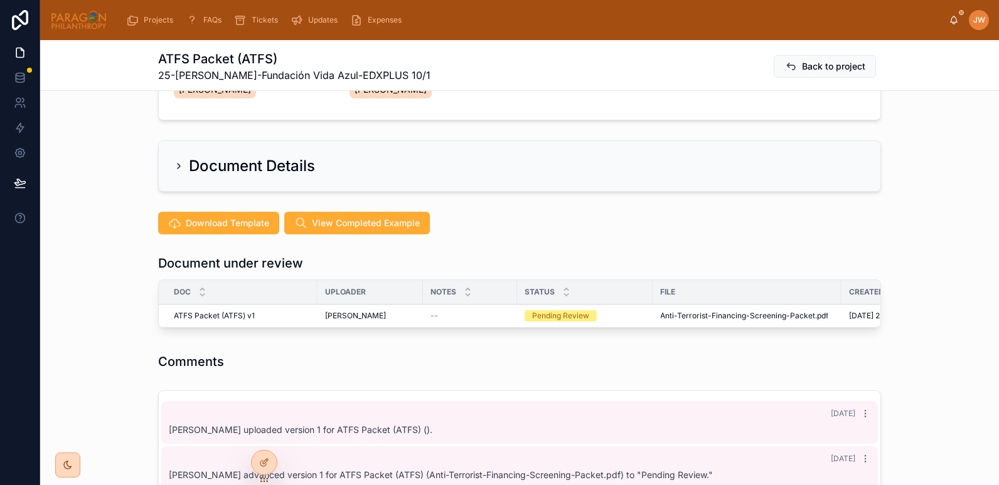
scroll to position [186, 0]
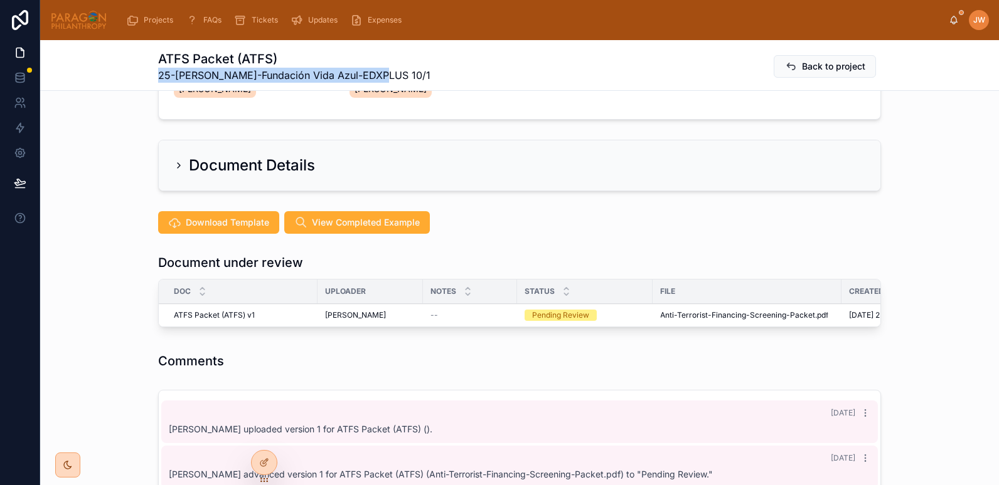
drag, startPoint x: 166, startPoint y: 77, endPoint x: 381, endPoint y: 79, distance: 214.5
click at [381, 79] on div "ATFS Packet (ATFS) 25-FIDEL-Fundación Vida Azul-EDXPLUS 10/1 Back to project" at bounding box center [519, 65] width 958 height 51
copy span "25-FIDEL-Fundación Vida Azul-EDXPLUS 10/1"
click at [123, 175] on div "Document Details" at bounding box center [519, 165] width 958 height 61
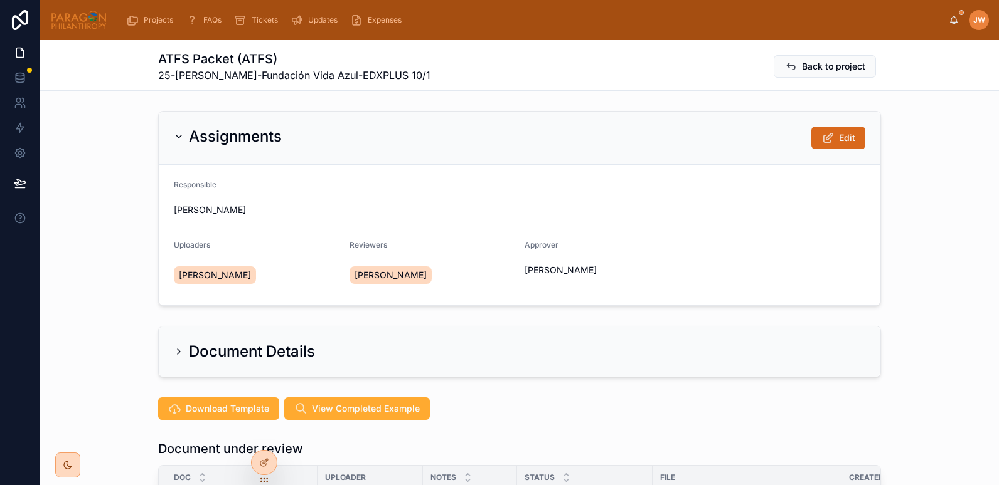
click at [795, 70] on button "Back to project" at bounding box center [824, 66] width 102 height 23
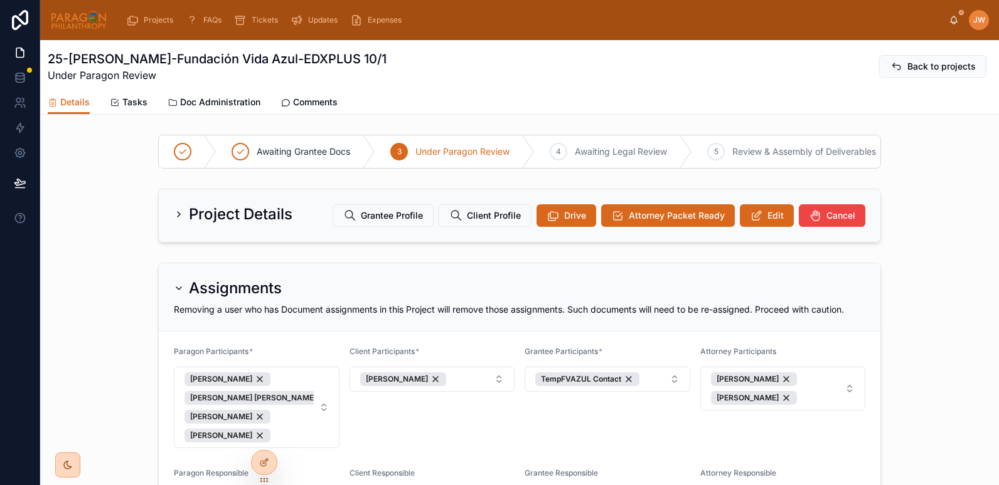
click at [219, 100] on span "Doc Administration" at bounding box center [220, 102] width 80 height 13
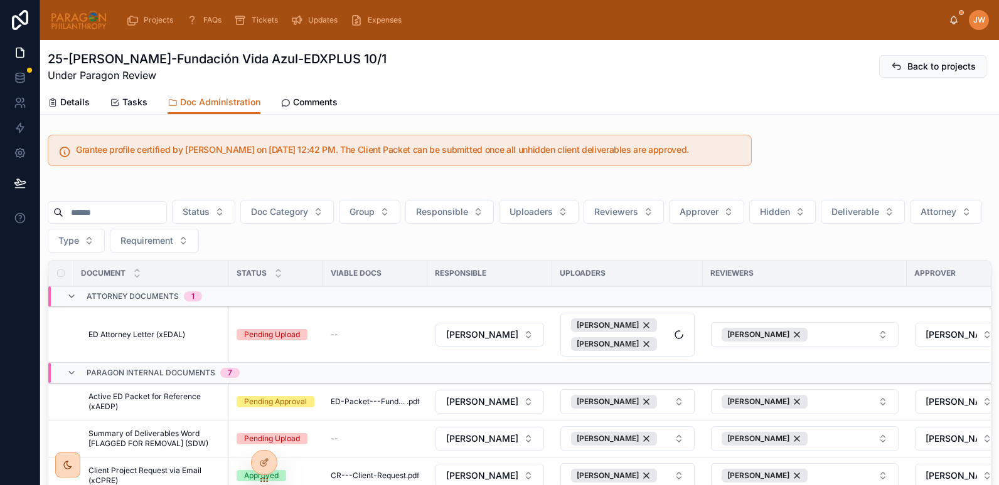
click at [135, 209] on input "text" at bounding box center [114, 213] width 103 height 18
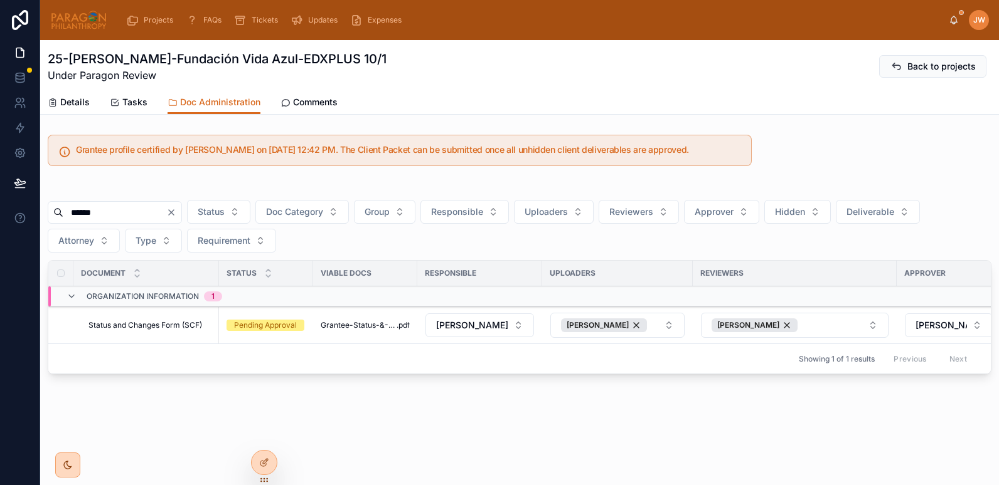
type input "******"
drag, startPoint x: 87, startPoint y: 314, endPoint x: 204, endPoint y: 327, distance: 118.7
click at [204, 327] on td "Status and Changes Form (SCF) Status and Changes Form (SCF)" at bounding box center [146, 325] width 146 height 37
copy span "Status and Changes Form (SCF)"
drag, startPoint x: 109, startPoint y: 211, endPoint x: 55, endPoint y: 213, distance: 53.3
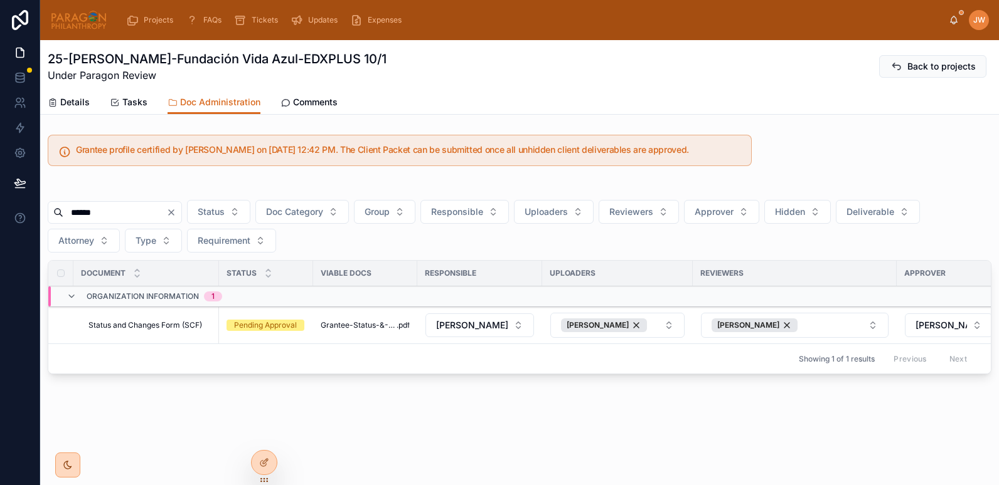
click at [55, 213] on div "******" at bounding box center [115, 212] width 134 height 23
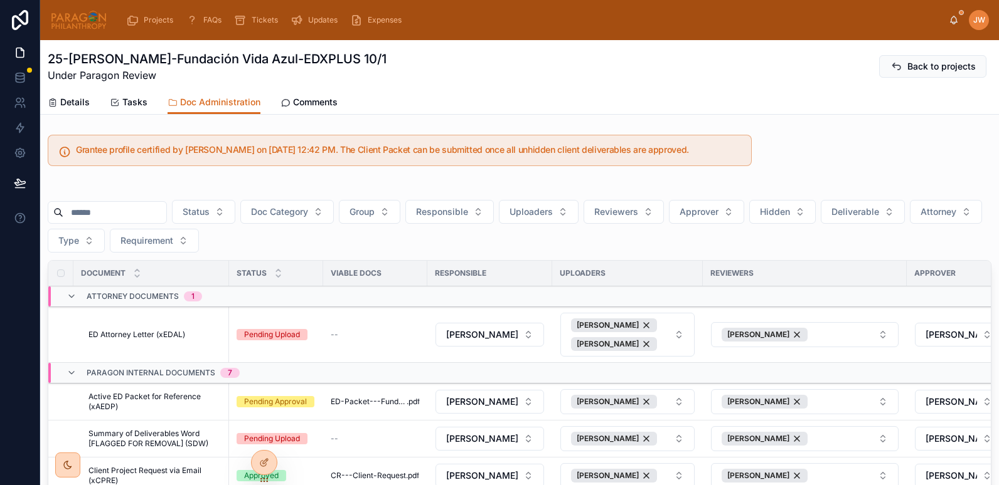
click at [920, 218] on span "Attorney" at bounding box center [938, 212] width 36 height 13
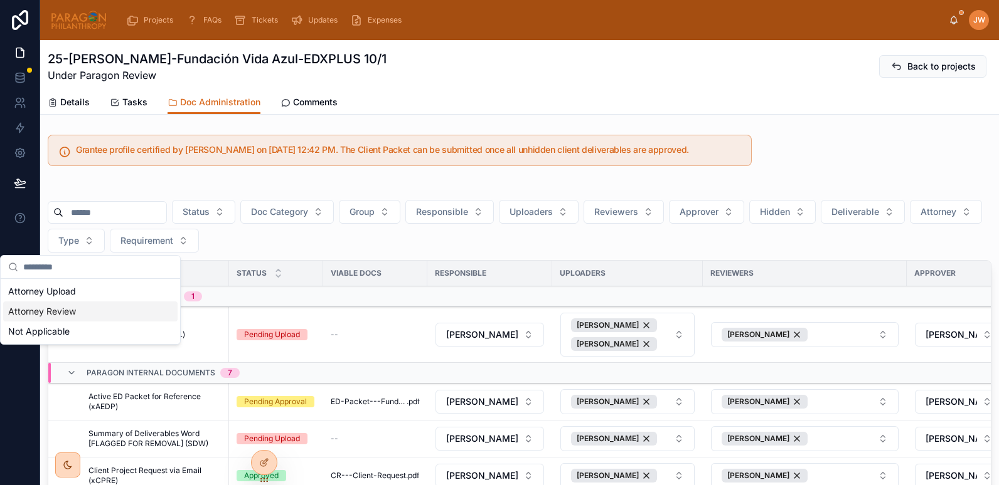
click at [53, 315] on div "Attorney Review" at bounding box center [90, 312] width 174 height 20
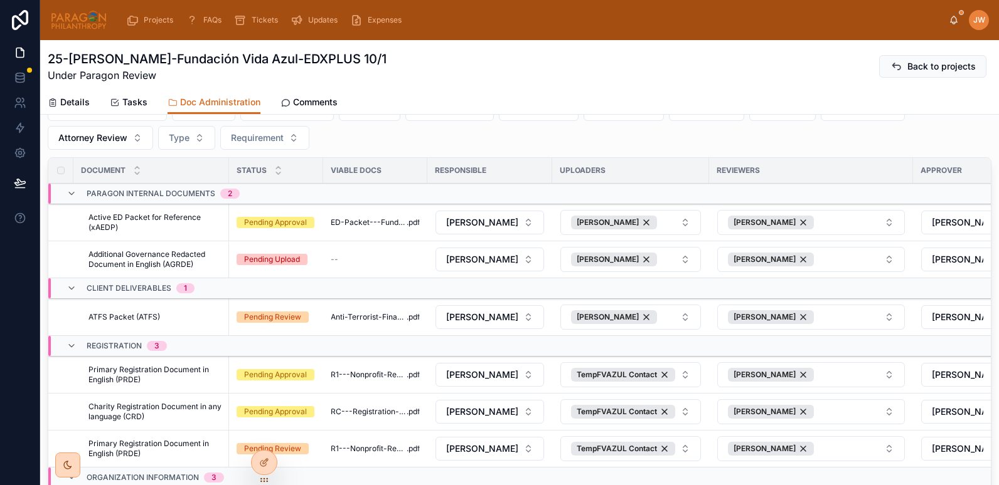
scroll to position [103, 0]
drag, startPoint x: 87, startPoint y: 215, endPoint x: 206, endPoint y: 218, distance: 119.8
click at [206, 218] on td "Active ED Packet for Reference (xAEDP) Active ED Packet for Reference (xAEDP)" at bounding box center [151, 222] width 156 height 37
copy span "Active ED Packet for Reference"
click at [358, 223] on span "ED-Packet---Fundación-Vida-Azul" at bounding box center [369, 222] width 76 height 10
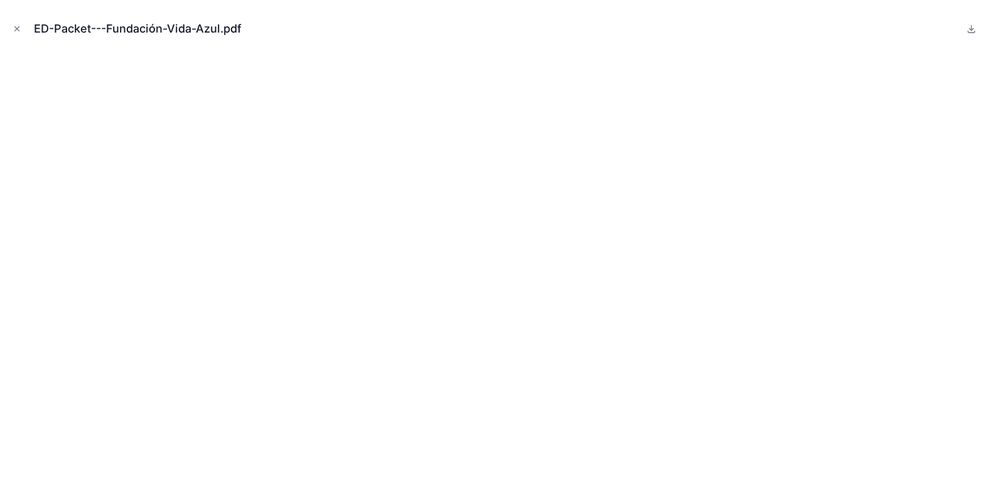
click at [17, 24] on icon "Close modal" at bounding box center [17, 28] width 9 height 9
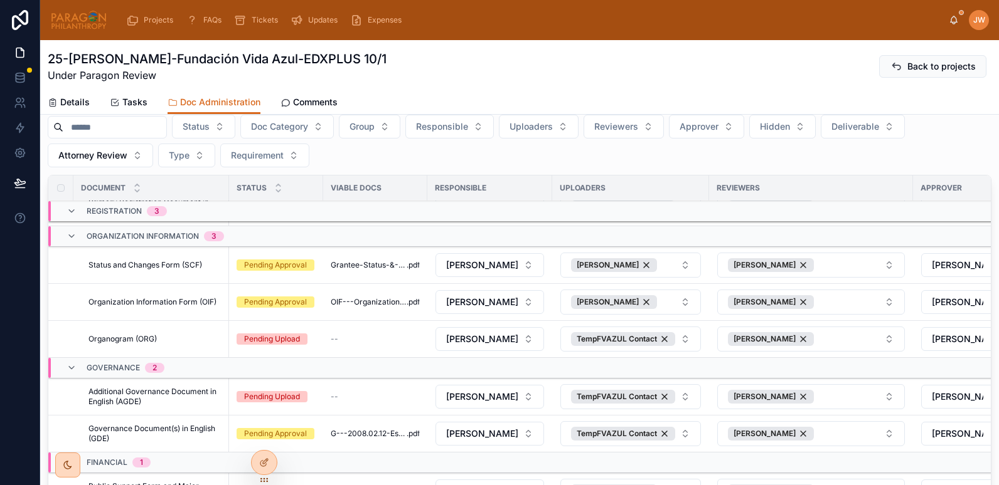
scroll to position [268, 0]
click at [0, 0] on button "Hide" at bounding box center [0, 0] width 0 height 0
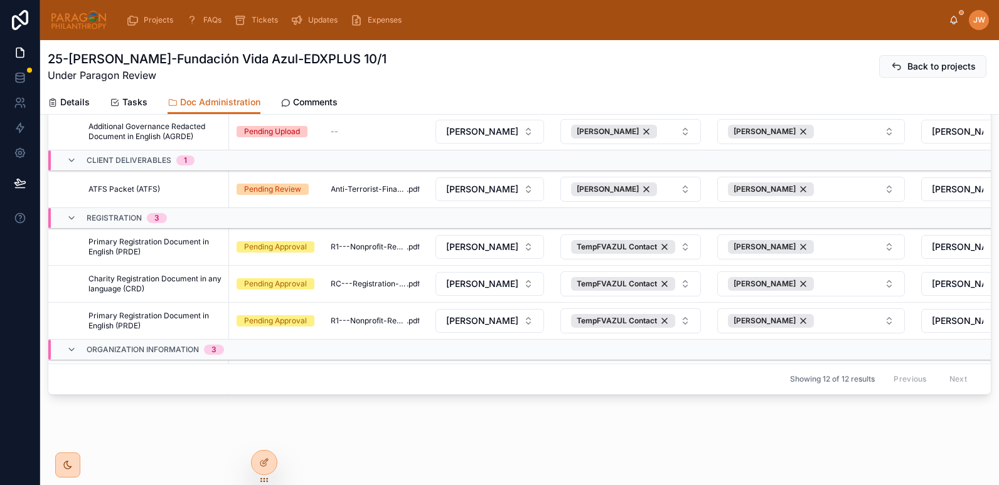
scroll to position [0, 0]
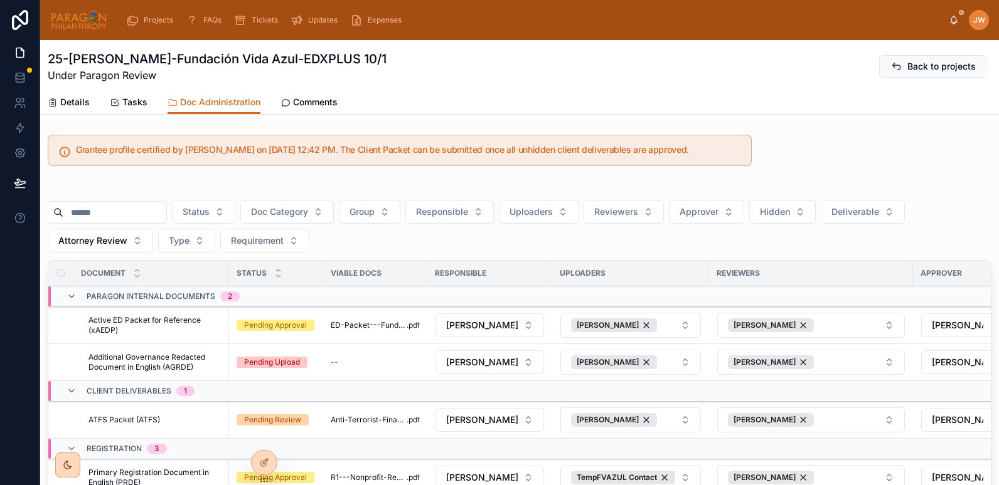
click at [64, 101] on span "Details" at bounding box center [74, 102] width 29 height 13
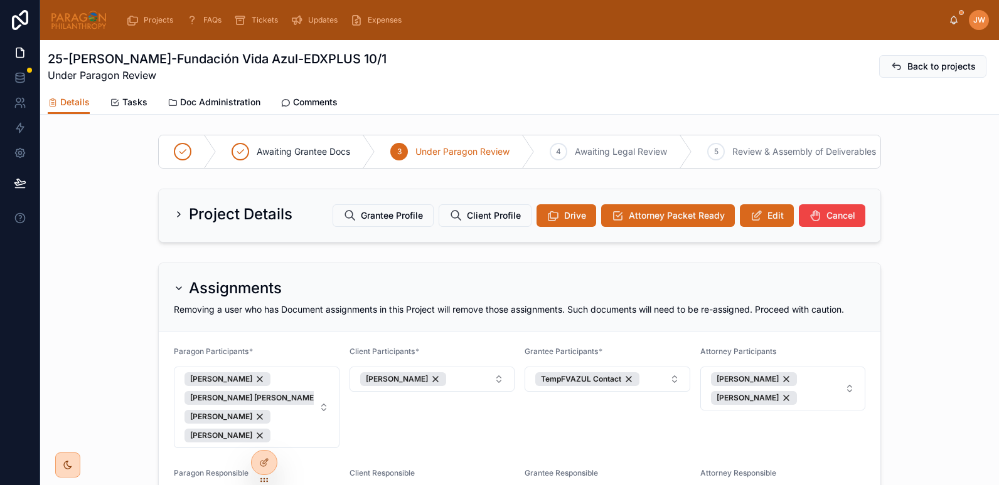
click at [757, 220] on icon at bounding box center [756, 215] width 13 height 13
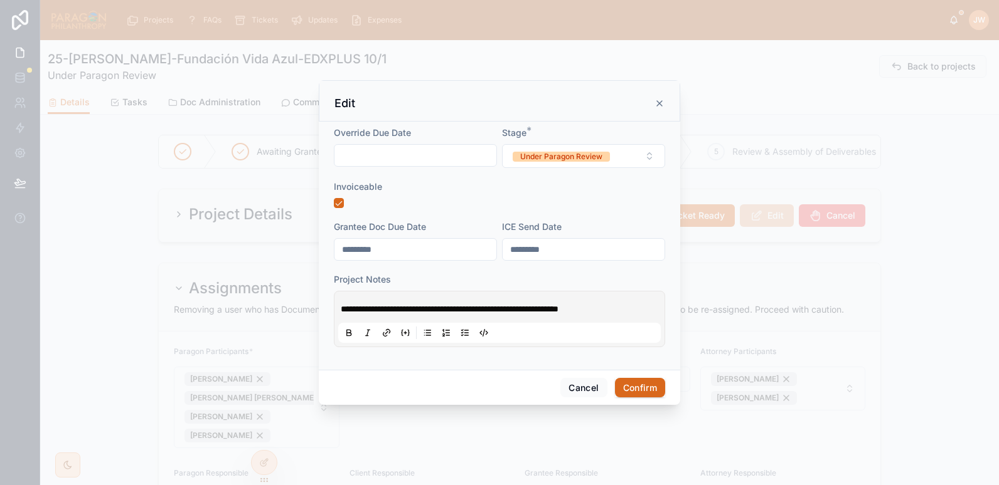
click at [566, 385] on button "Cancel" at bounding box center [583, 388] width 46 height 20
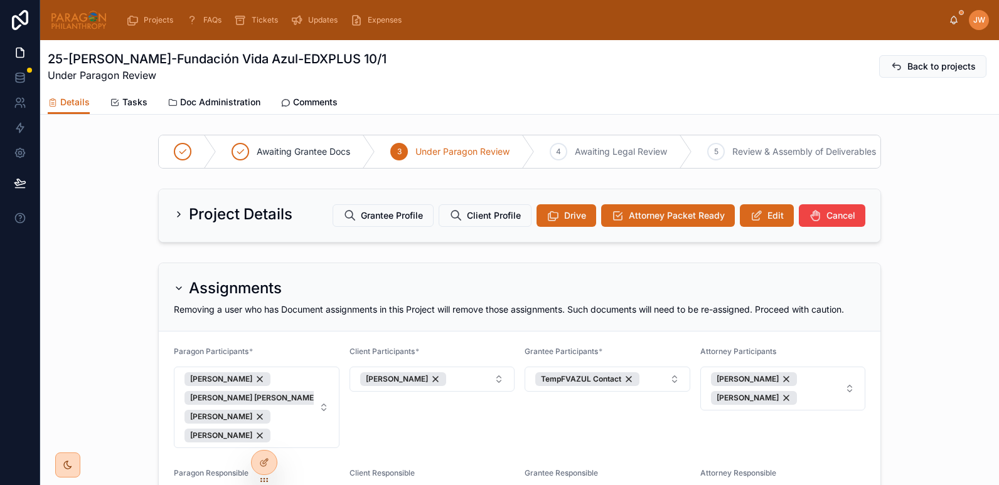
click at [0, 0] on icon at bounding box center [0, 0] width 0 height 0
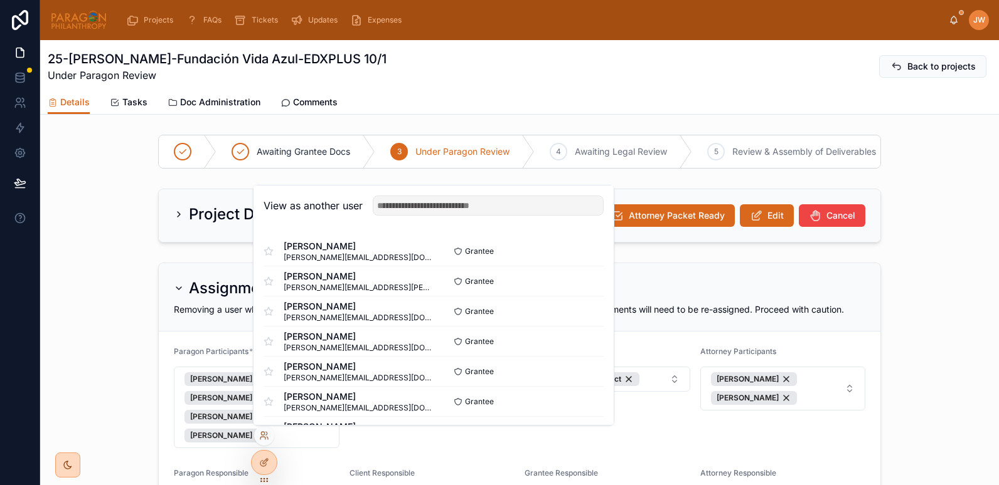
click at [404, 205] on input "text" at bounding box center [488, 206] width 231 height 20
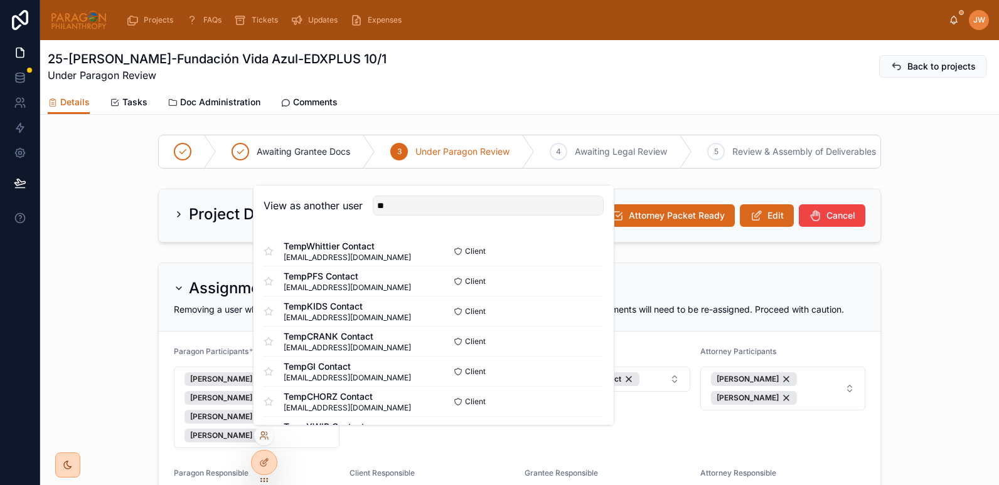
type input "*"
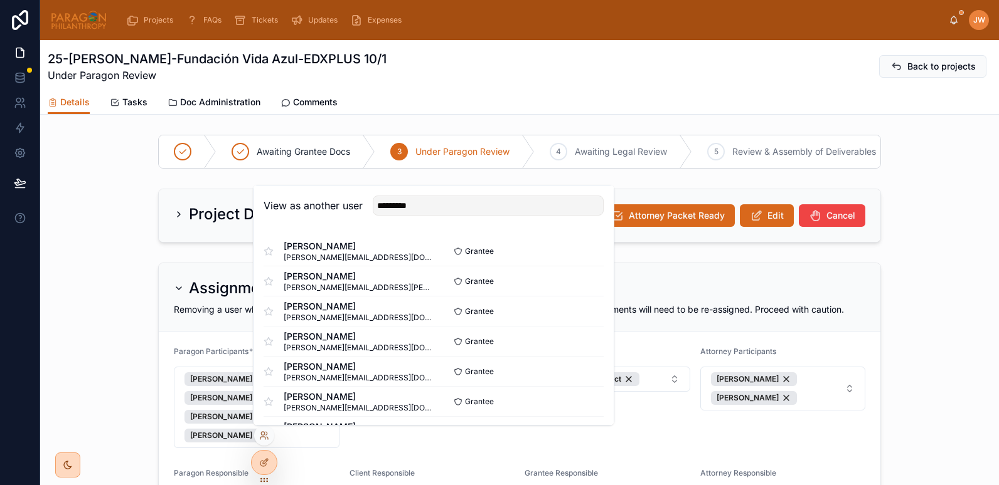
type input "**********"
click at [603, 90] on div "25-FIDEL-Fundación Vida Azul-EDXPLUS 10/1 Under Paragon Review Back to projects" at bounding box center [519, 65] width 943 height 50
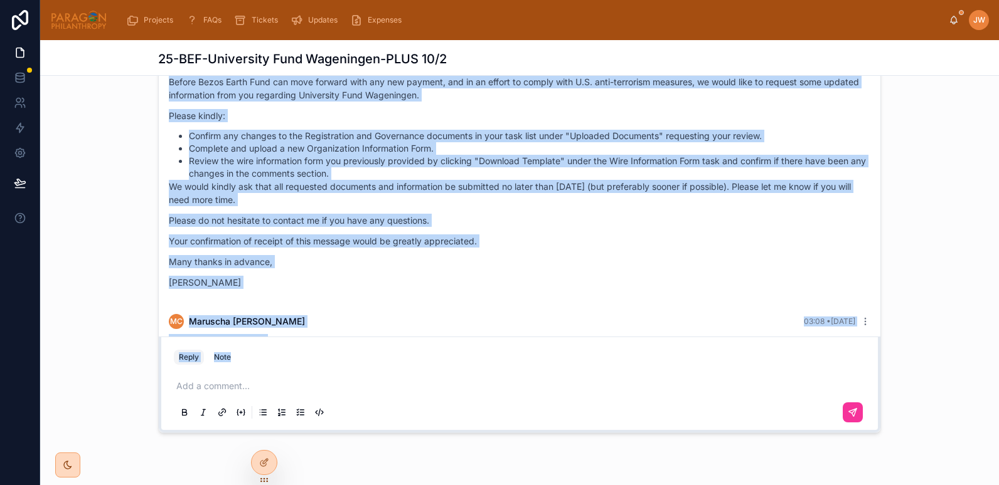
scroll to position [233, 0]
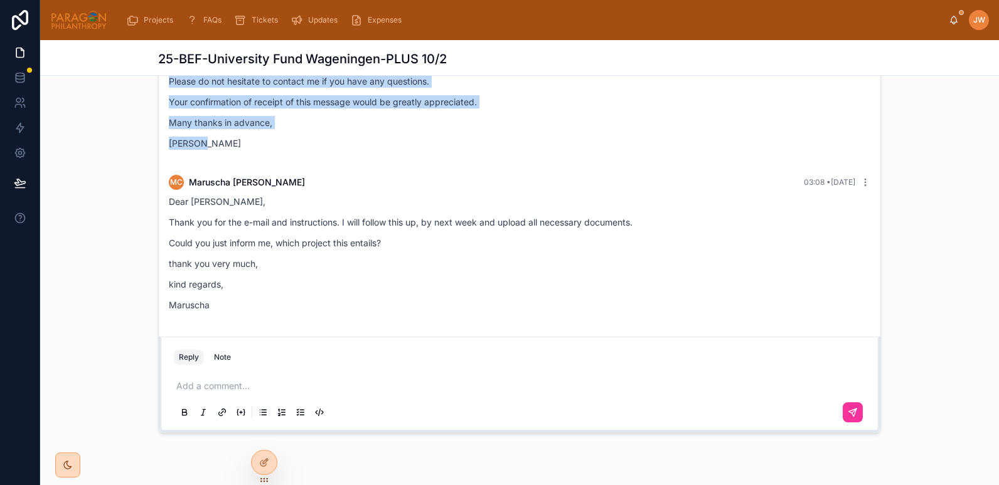
drag, startPoint x: 163, startPoint y: 127, endPoint x: 238, endPoint y: 139, distance: 76.3
click at [238, 139] on div "JW Jessica Watkins Yesterday Dear Maruscha Clarke , It's a pleasure to be in to…" at bounding box center [519, 5] width 716 height 319
copy div "It's a pleasure to be in touch again. As you may be aware, a recommendation has…"
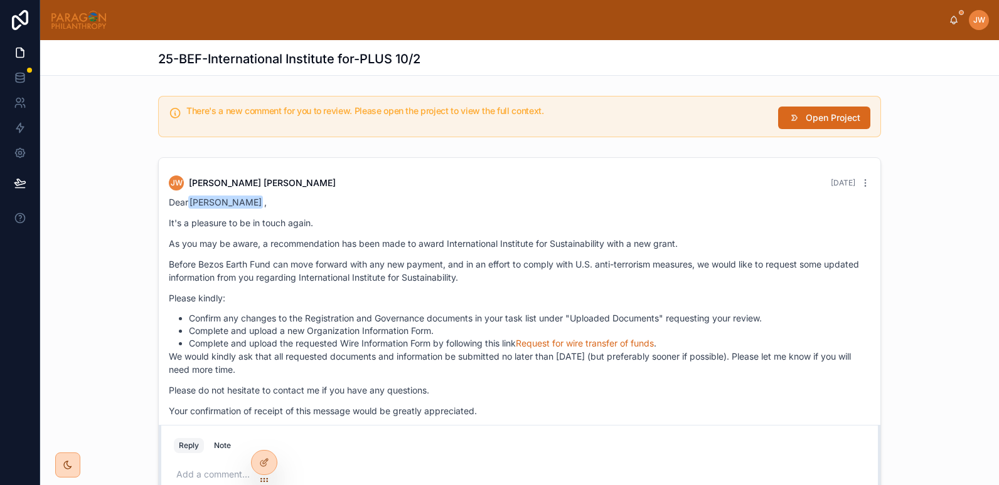
scroll to position [221, 0]
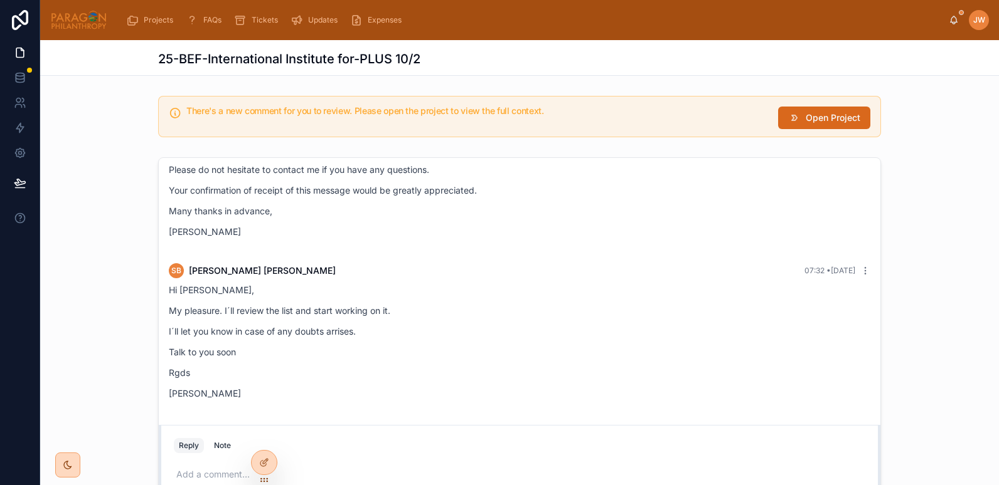
click at [0, 0] on icon at bounding box center [0, 0] width 0 height 0
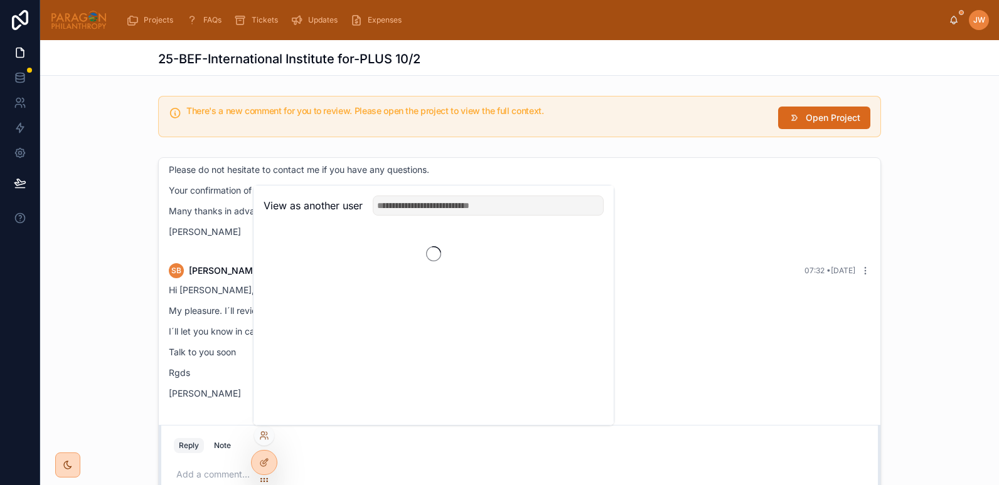
click at [415, 203] on input "text" at bounding box center [488, 206] width 231 height 20
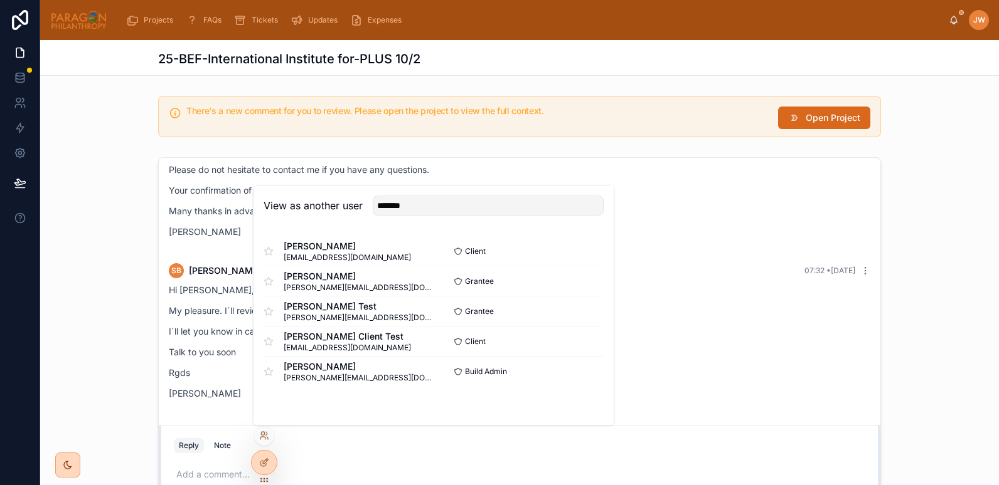
type input "*******"
click at [0, 0] on button "Select" at bounding box center [0, 0] width 0 height 0
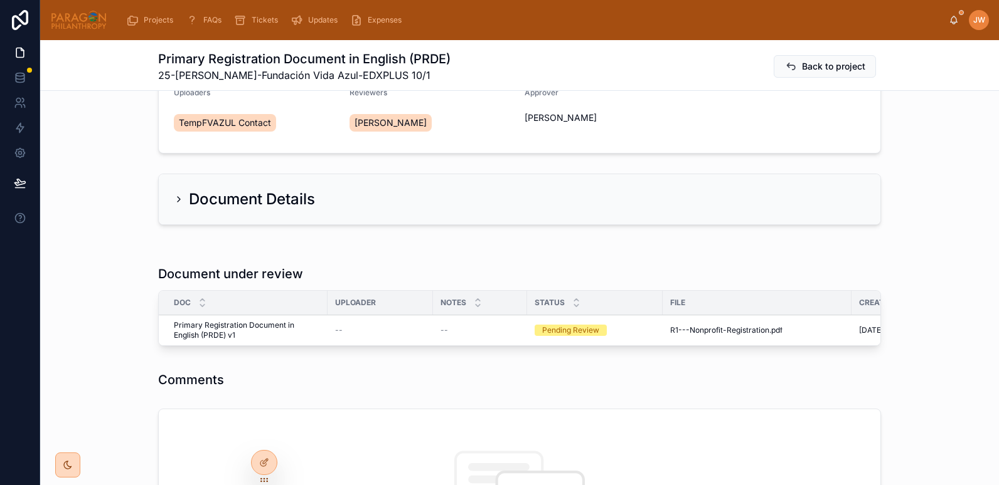
scroll to position [153, 0]
click at [695, 330] on span "R1---Nonprofit-Registration" at bounding box center [719, 330] width 99 height 10
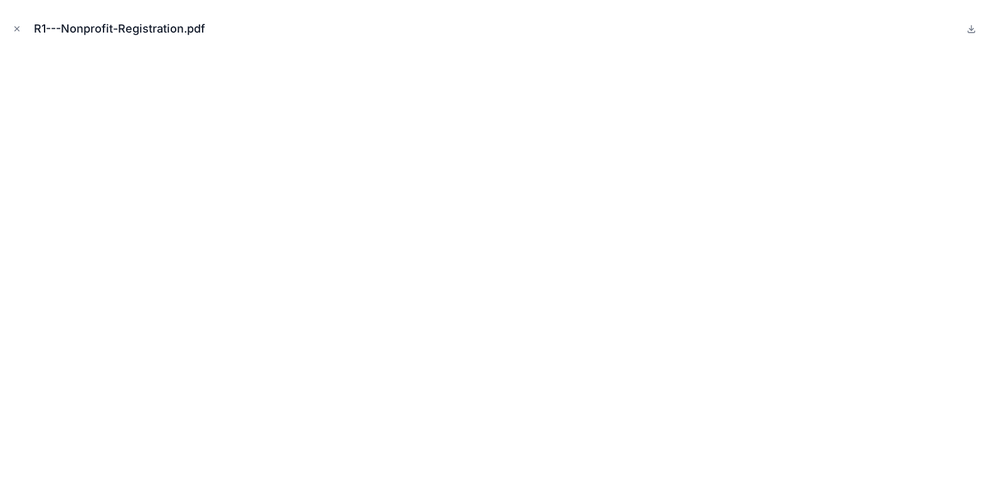
click at [13, 33] on icon "Close modal" at bounding box center [17, 28] width 9 height 9
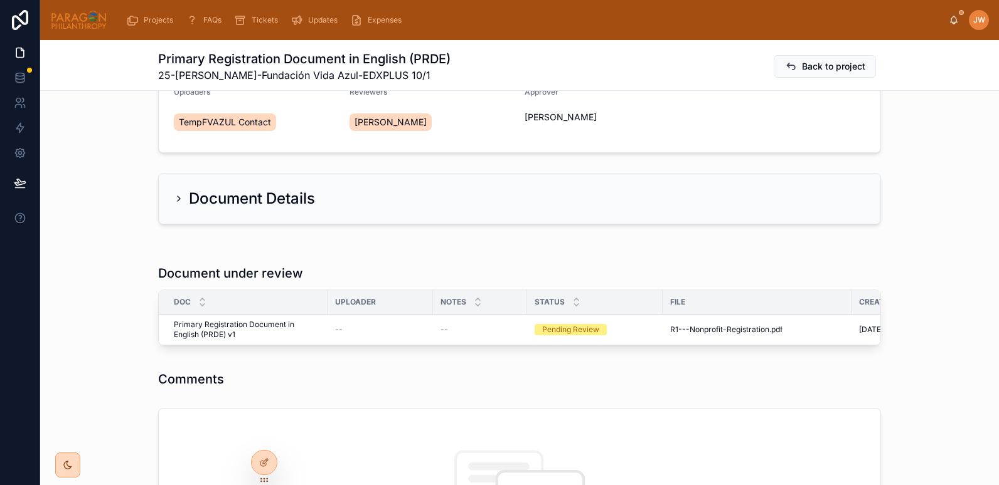
click at [0, 0] on button "Reviewed" at bounding box center [0, 0] width 0 height 0
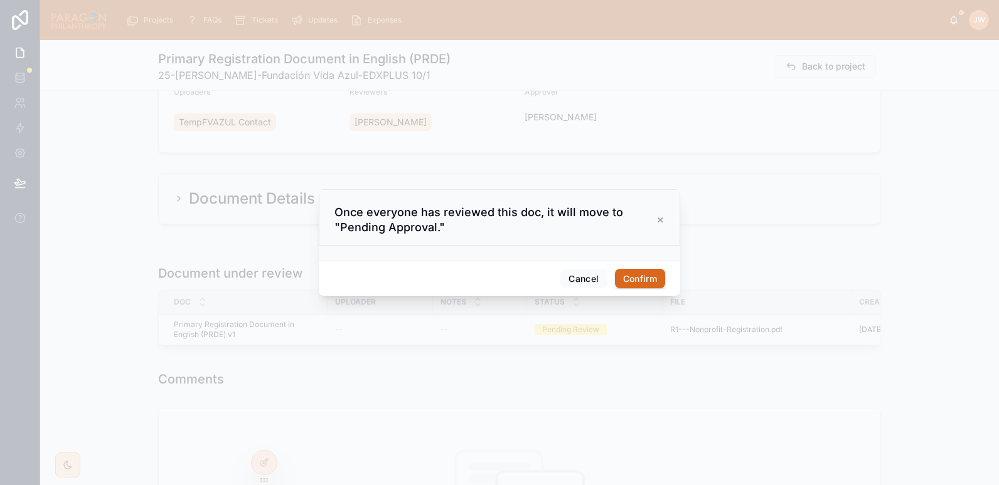
click at [641, 278] on button "Confirm" at bounding box center [640, 279] width 50 height 20
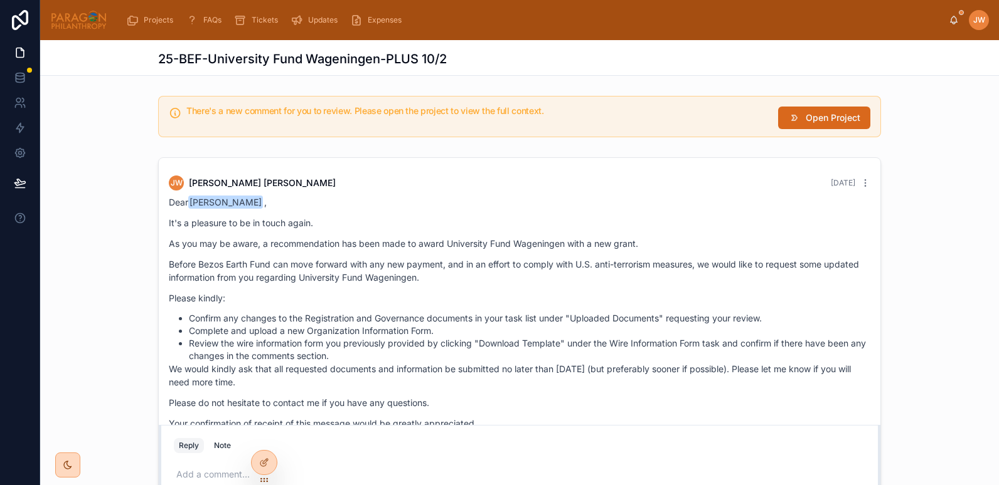
scroll to position [233, 0]
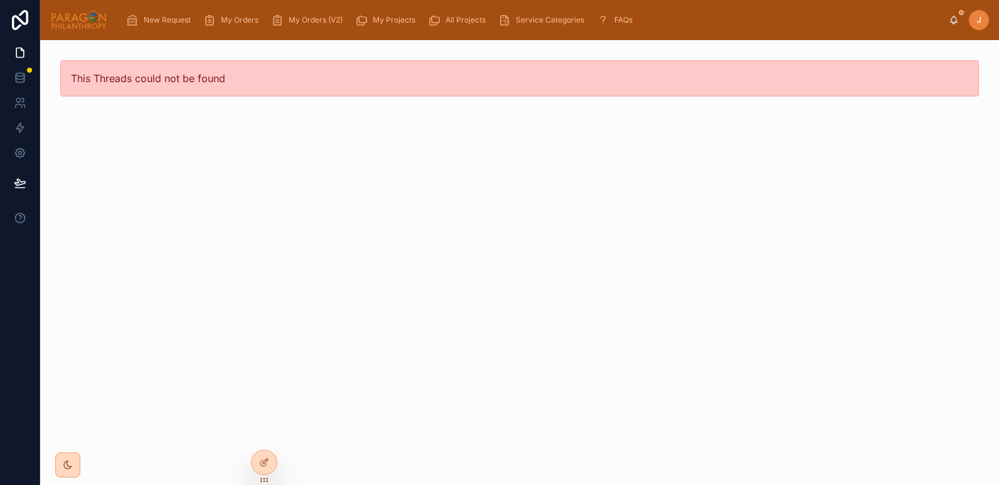
click at [568, 21] on span "Service Categories" at bounding box center [550, 20] width 68 height 10
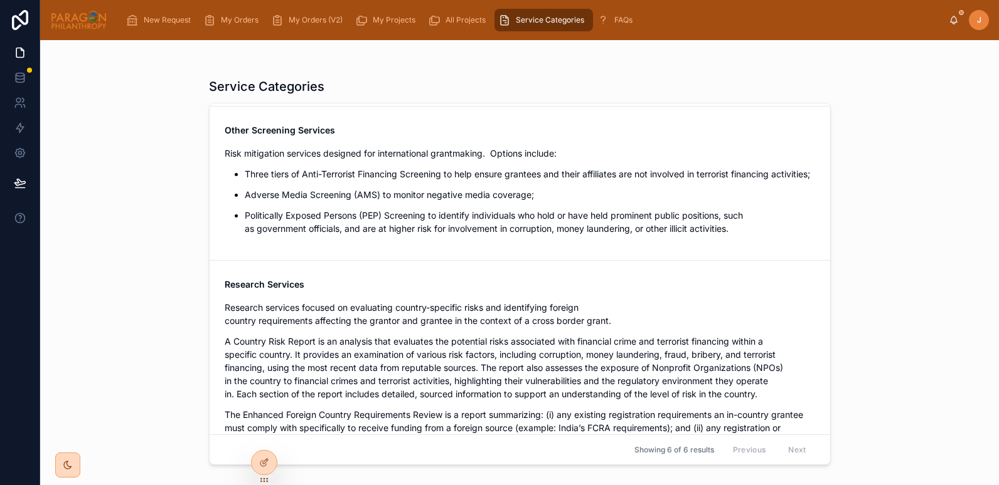
scroll to position [719, 0]
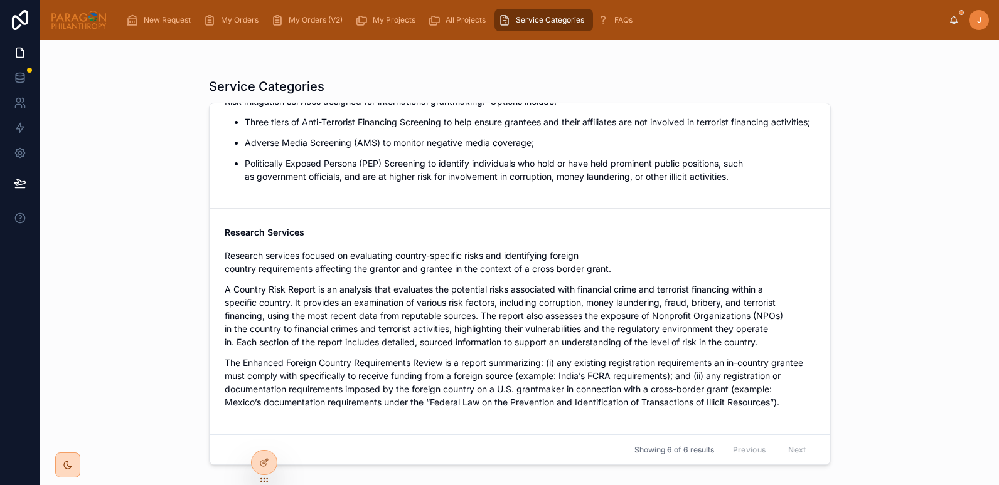
click at [215, 24] on icon "scrollable content" at bounding box center [209, 20] width 13 height 13
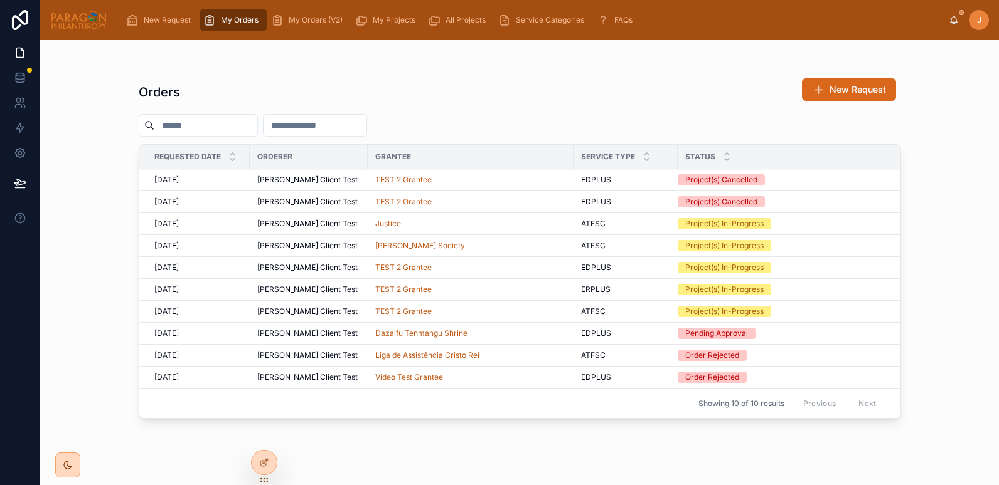
click at [832, 90] on span "New Request" at bounding box center [857, 89] width 56 height 13
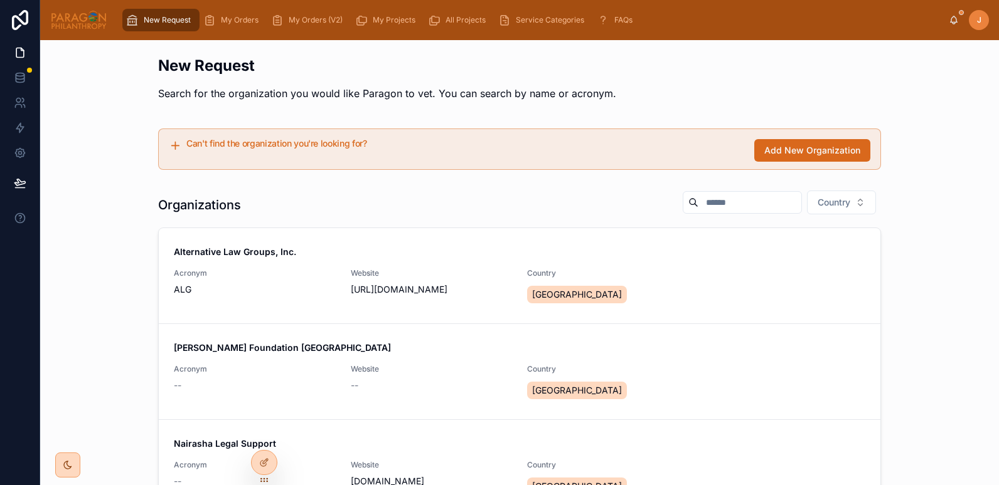
click at [215, 369] on span "Acronym" at bounding box center [255, 369] width 162 height 10
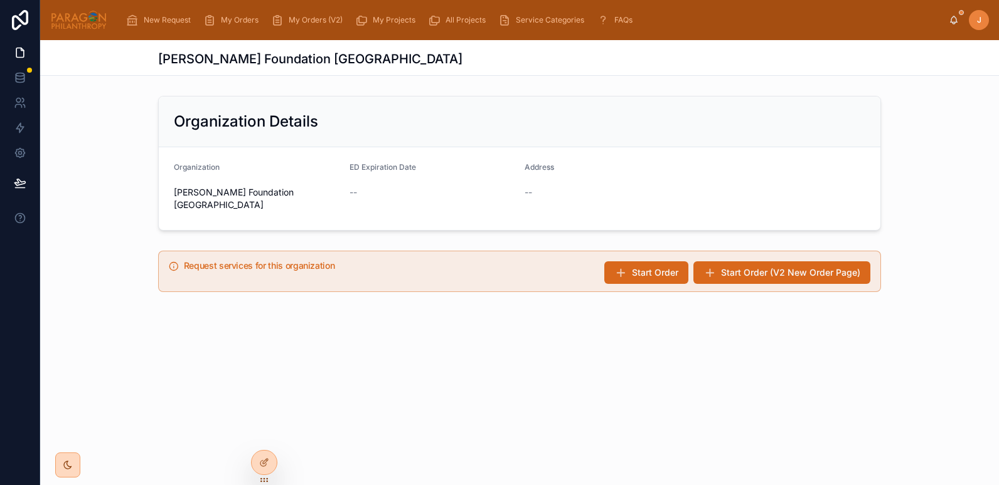
click at [627, 267] on icon at bounding box center [620, 273] width 13 height 13
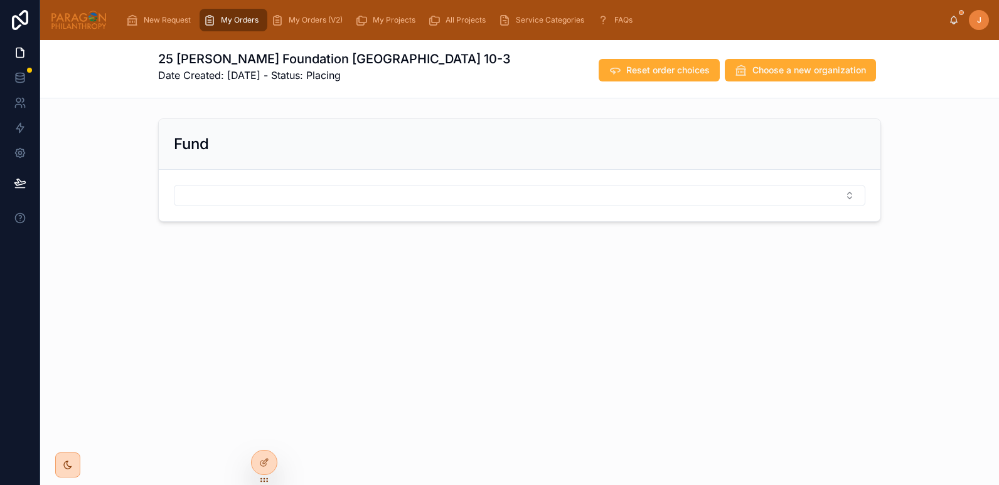
click at [241, 194] on button "Select Button" at bounding box center [519, 195] width 691 height 21
click at [452, 286] on span "Anonymous Fund" at bounding box center [473, 285] width 72 height 13
click at [235, 299] on form at bounding box center [519, 321] width 721 height 51
click at [239, 305] on form at bounding box center [519, 321] width 721 height 51
click at [237, 319] on button "Select Button" at bounding box center [519, 321] width 691 height 21
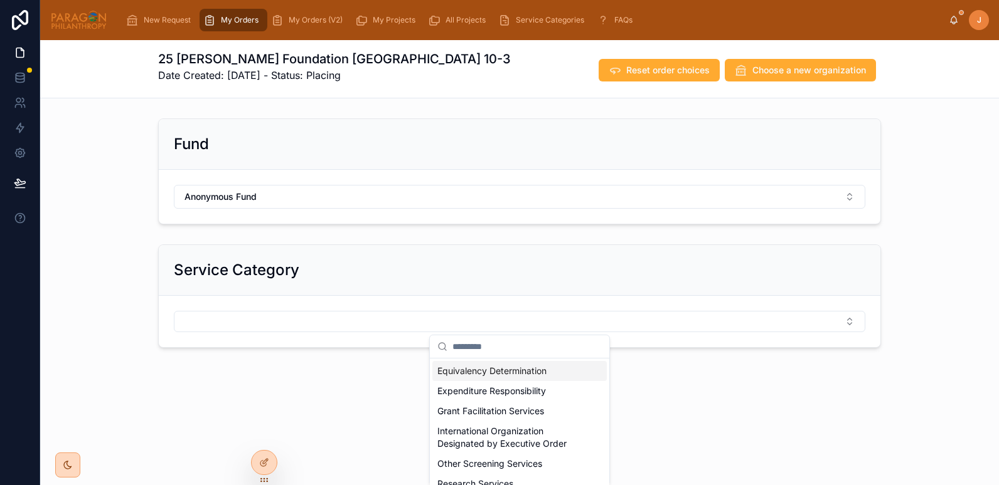
click at [465, 373] on span "Equivalency Determination" at bounding box center [491, 371] width 109 height 13
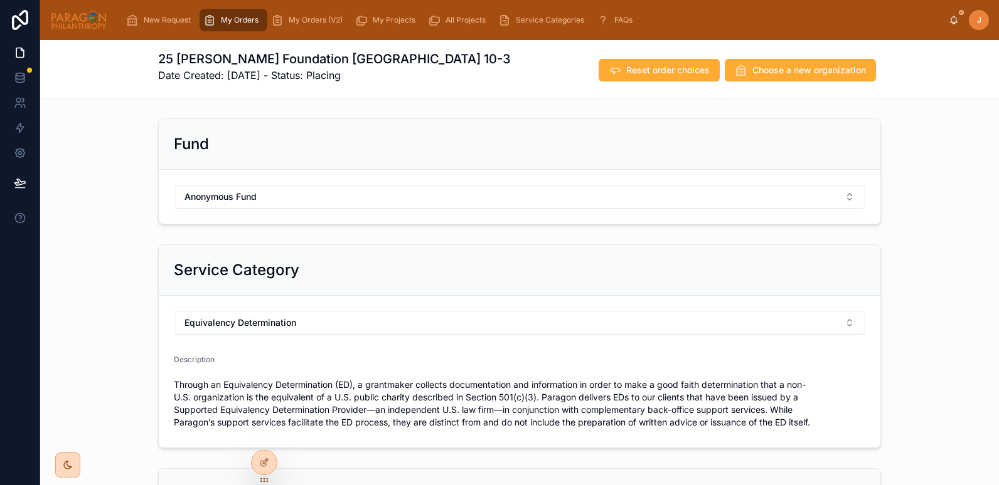
scroll to position [189, 0]
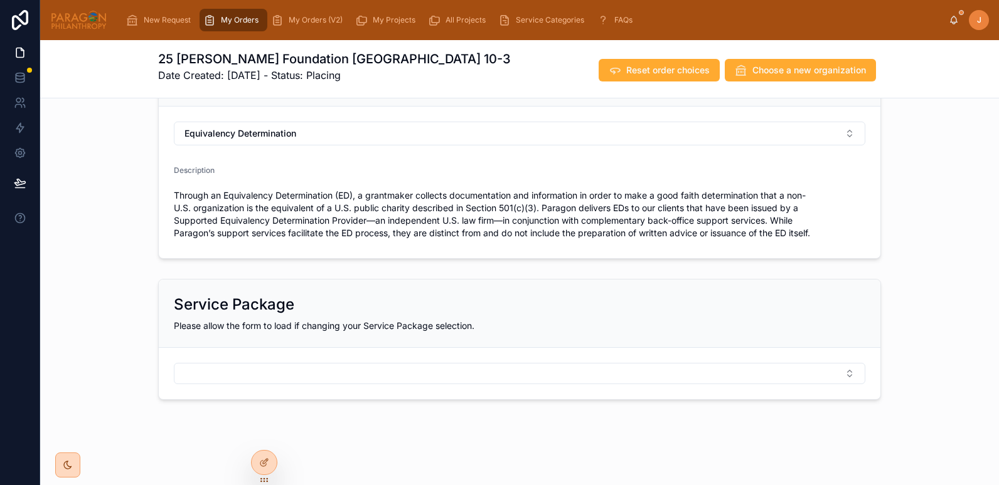
click at [221, 363] on button "Select Button" at bounding box center [519, 373] width 691 height 21
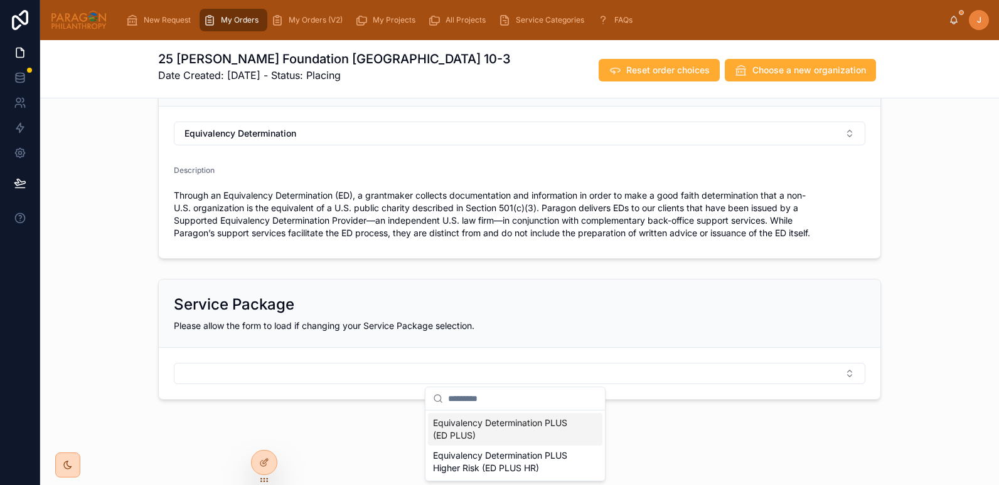
click at [461, 421] on span "Equivalency Determination PLUS (ED PLUS)" at bounding box center [507, 429] width 149 height 25
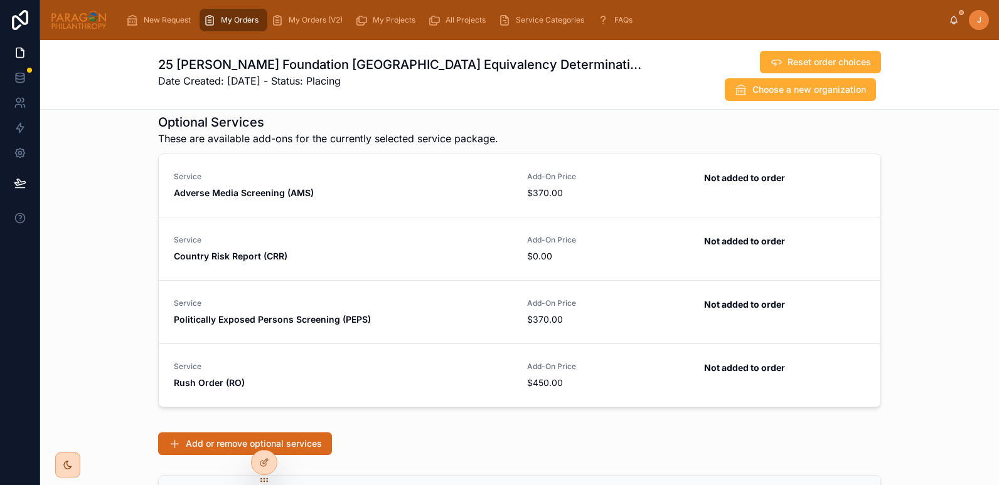
scroll to position [1068, 0]
drag, startPoint x: 586, startPoint y: 387, endPoint x: 522, endPoint y: 387, distance: 64.0
click at [527, 387] on span "$450.00" at bounding box center [608, 382] width 162 height 13
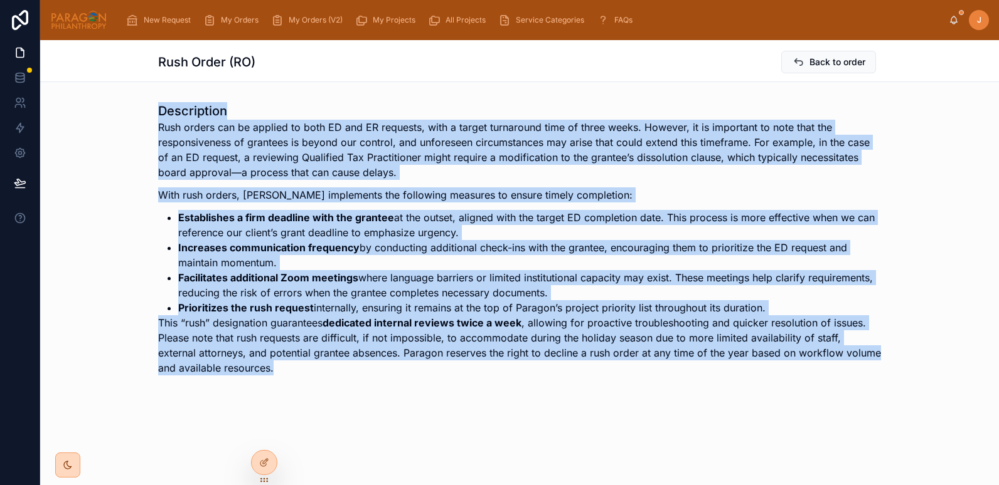
drag, startPoint x: 159, startPoint y: 111, endPoint x: 450, endPoint y: 362, distance: 384.7
click at [450, 362] on div "Description Rush orders can be applied to both ED and ER requests, with a targe…" at bounding box center [519, 242] width 723 height 281
copy div "Description Rush orders can be applied to both ED and ER requests, with a targe…"
click at [86, 22] on img at bounding box center [78, 20] width 57 height 20
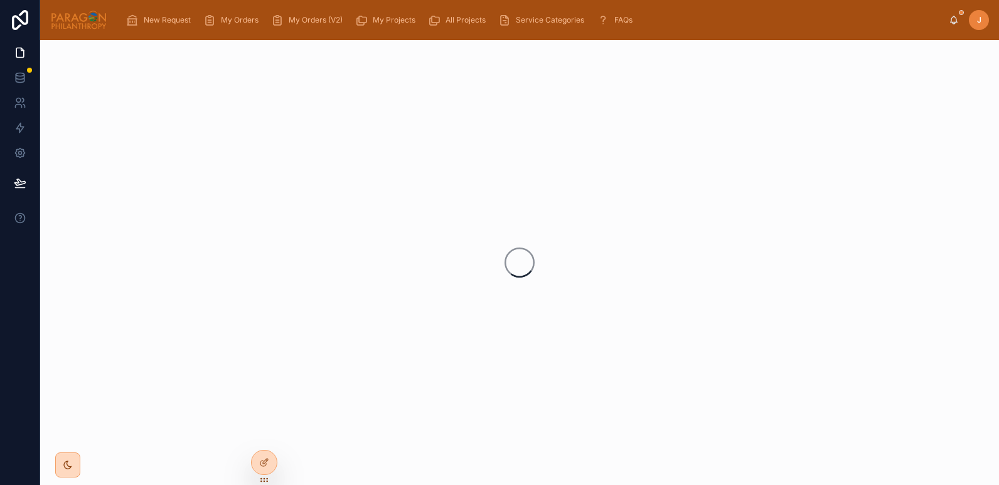
click at [0, 0] on icon at bounding box center [0, 0] width 0 height 0
click at [412, 201] on input "text" at bounding box center [488, 206] width 231 height 20
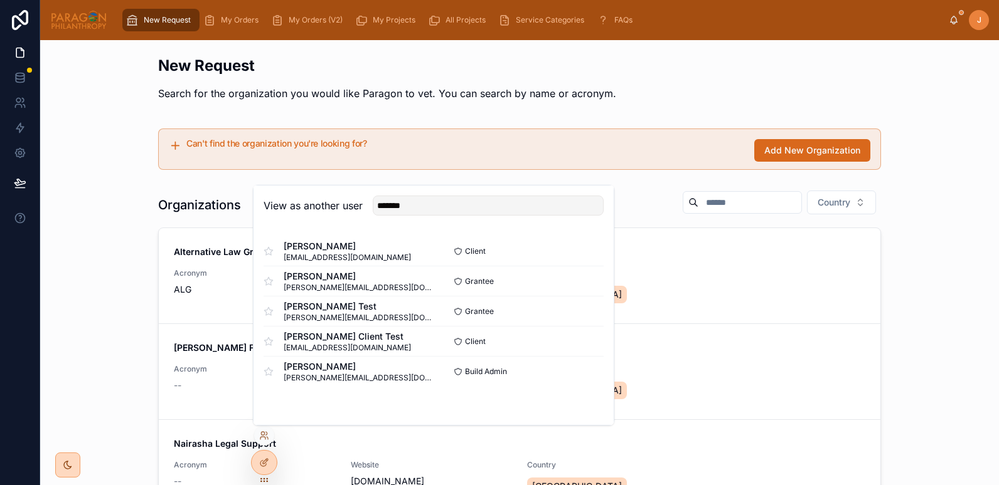
type input "*******"
click at [0, 0] on button "Select" at bounding box center [0, 0] width 0 height 0
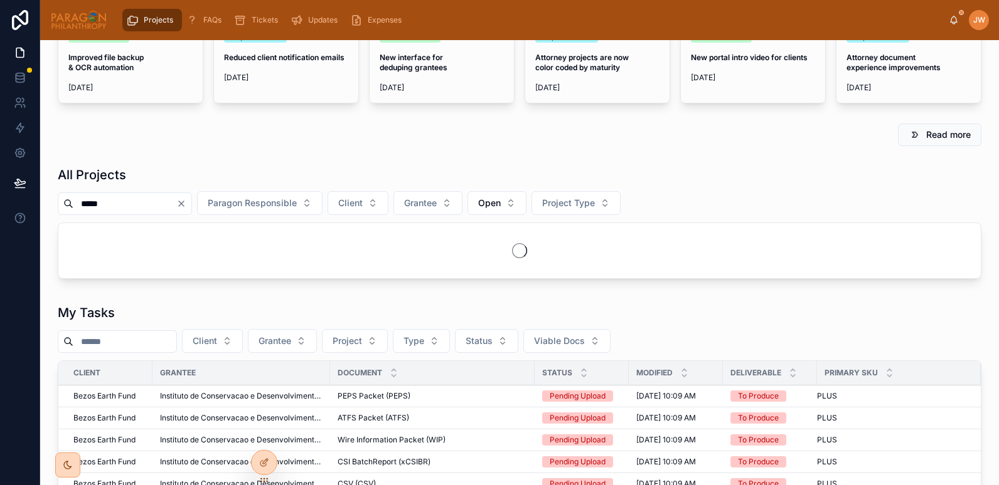
scroll to position [60, 0]
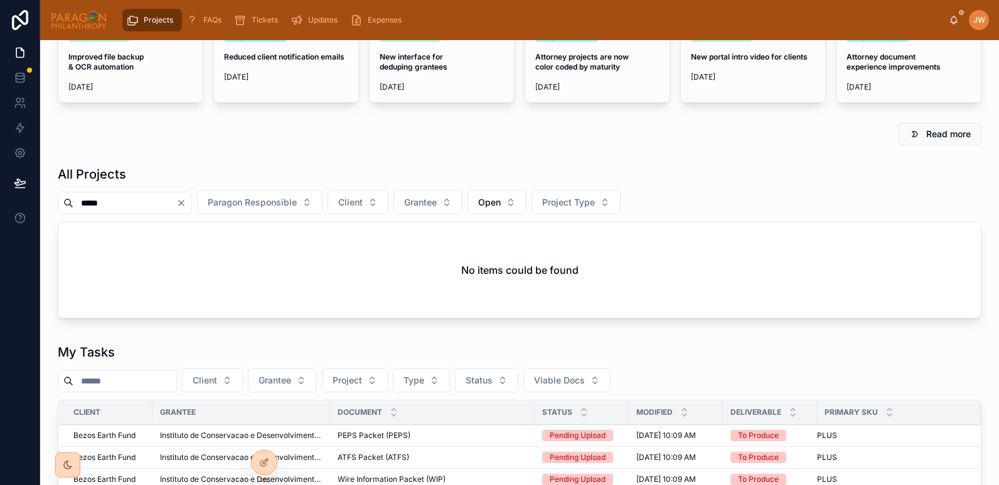
type input "*****"
click at [526, 206] on button "Open" at bounding box center [496, 203] width 59 height 24
click at [468, 256] on div "None" at bounding box center [529, 253] width 174 height 20
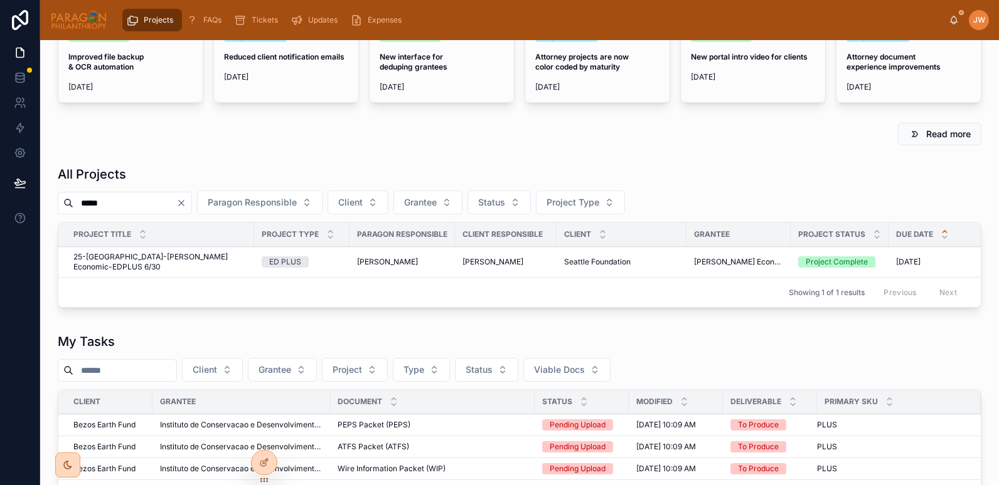
click at [123, 257] on span "25-[GEOGRAPHIC_DATA]-[PERSON_NAME] Economic-EDPLUS 6/30" at bounding box center [159, 262] width 173 height 20
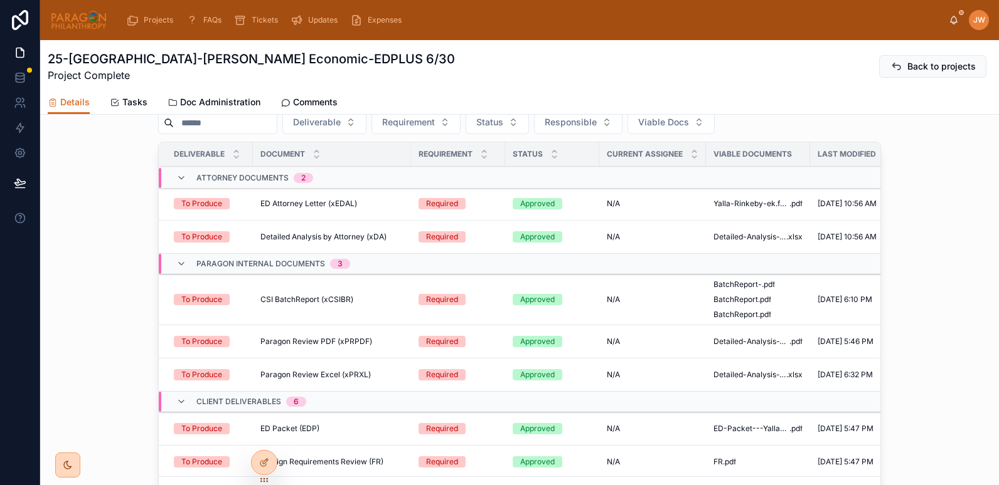
scroll to position [759, 0]
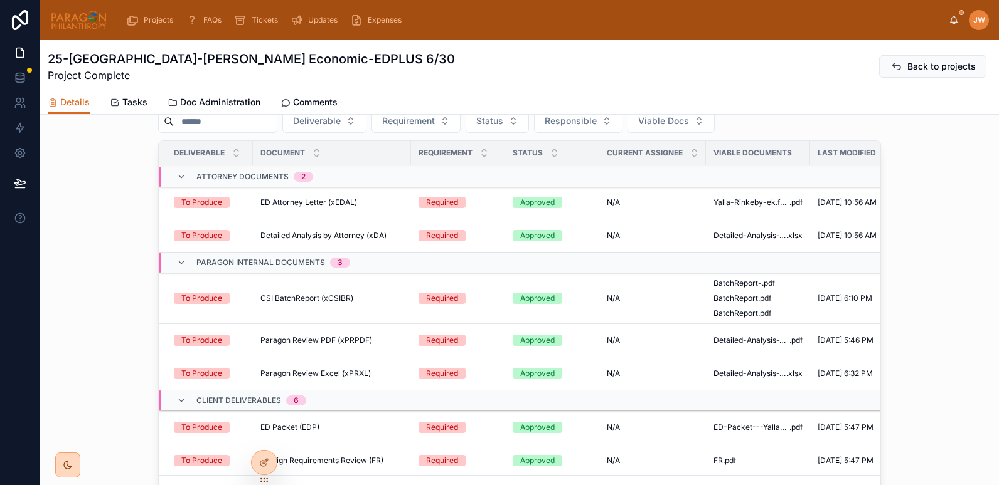
click at [308, 198] on span "ED Attorney Letter (xEDAL)" at bounding box center [308, 203] width 97 height 10
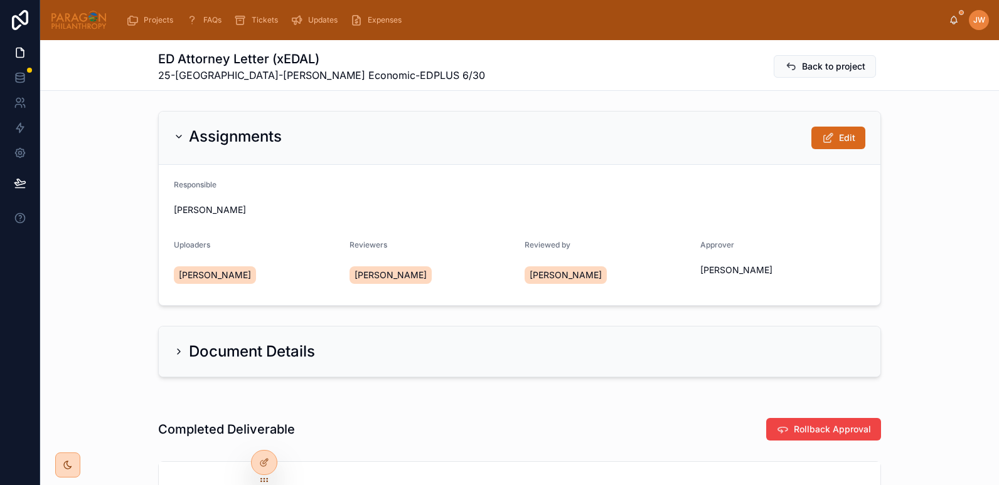
click at [797, 73] on button "Back to project" at bounding box center [824, 66] width 102 height 23
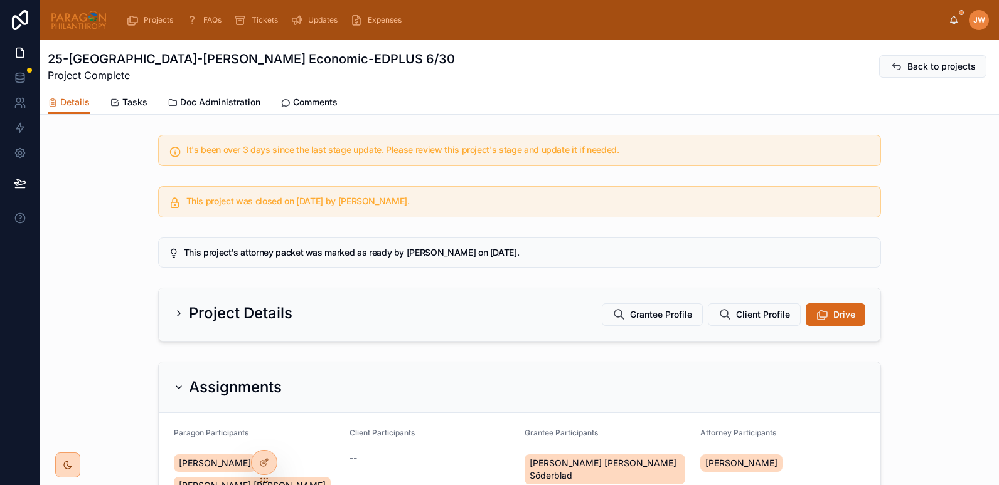
click at [92, 27] on img at bounding box center [78, 20] width 57 height 20
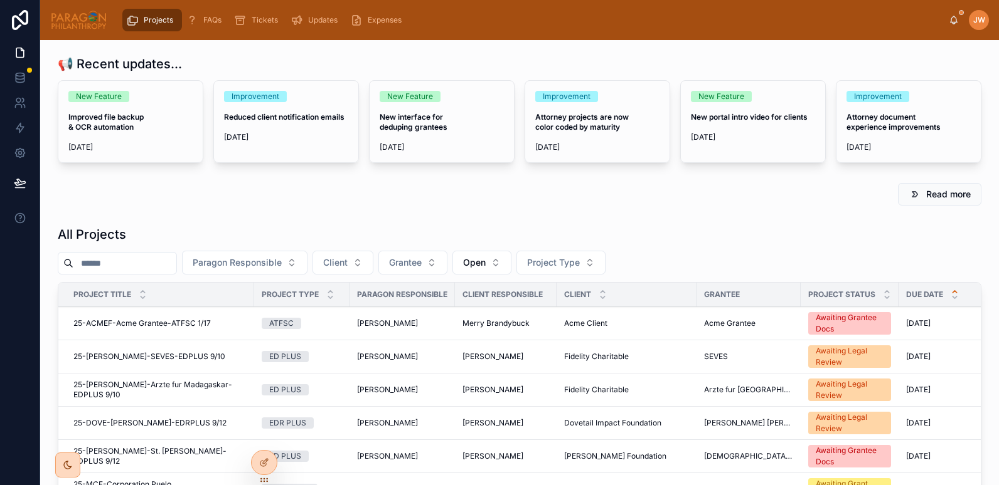
click at [120, 254] on div at bounding box center [117, 263] width 119 height 23
click at [124, 262] on input "text" at bounding box center [124, 264] width 103 height 18
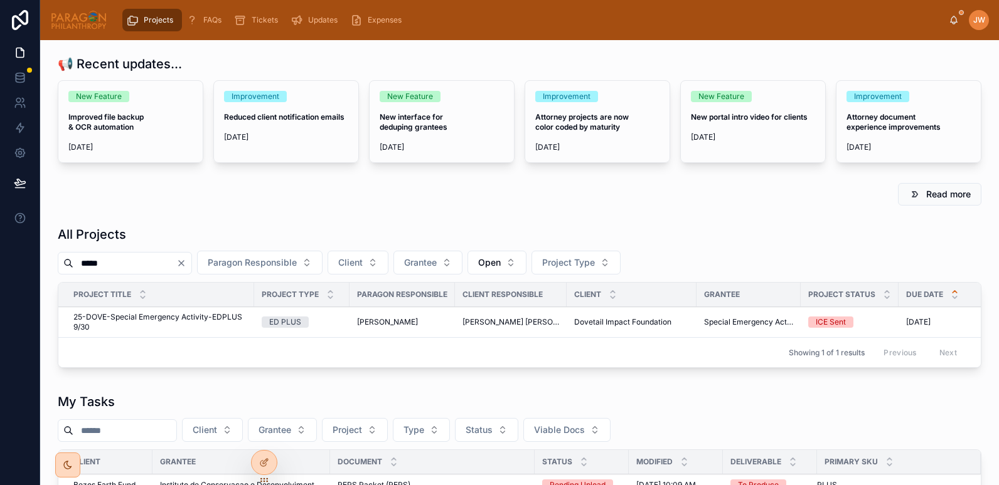
type input "*****"
click at [113, 317] on span "25-DOVE-Special Emergency Activity-EDPLUS 9/30" at bounding box center [159, 322] width 173 height 20
click at [526, 269] on button "Open" at bounding box center [496, 263] width 59 height 24
click at [474, 314] on div "None" at bounding box center [529, 314] width 174 height 20
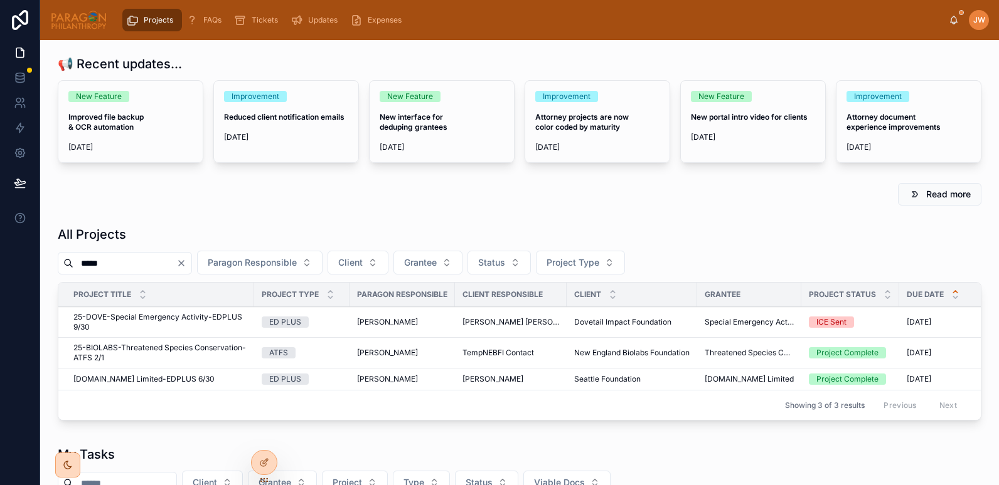
click at [137, 378] on span "[DOMAIN_NAME] Limited-EDPLUS 6/30" at bounding box center [143, 379] width 141 height 10
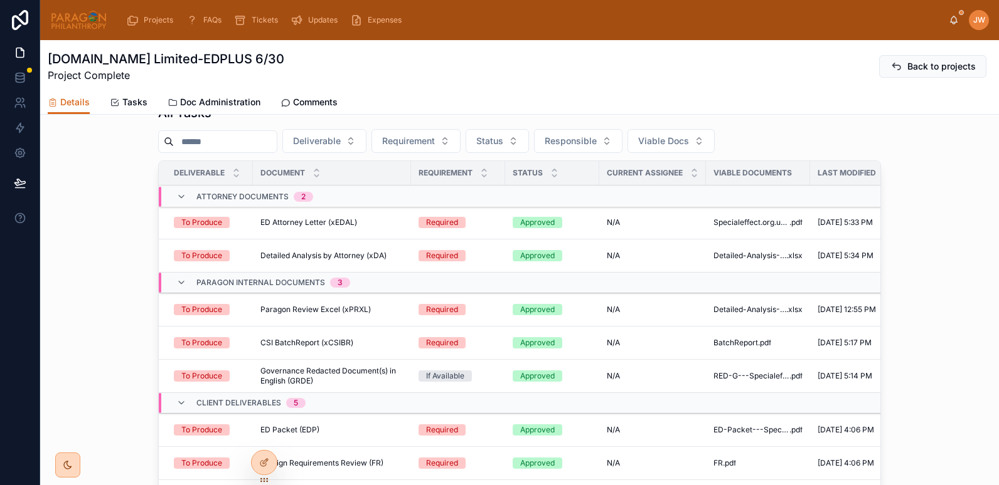
scroll to position [717, 0]
click at [305, 217] on span "ED Attorney Letter (xEDAL)" at bounding box center [308, 222] width 97 height 10
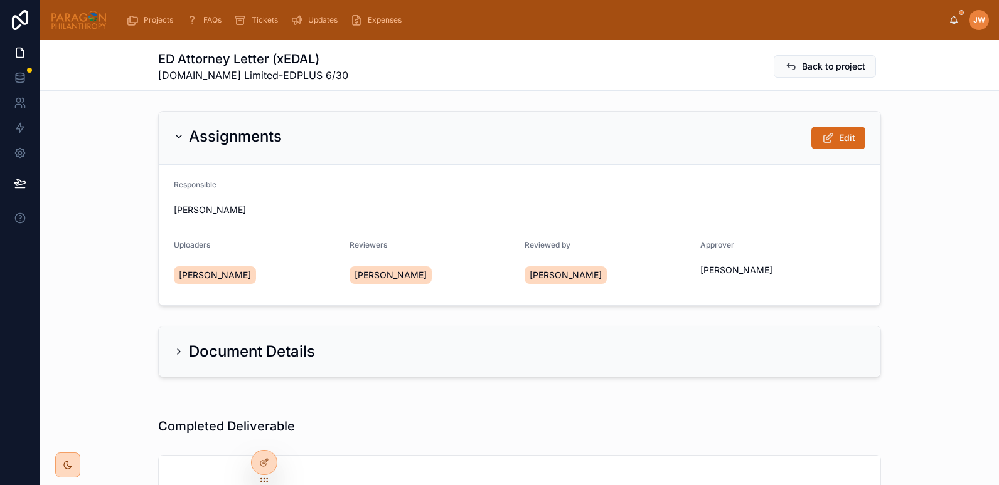
scroll to position [252, 0]
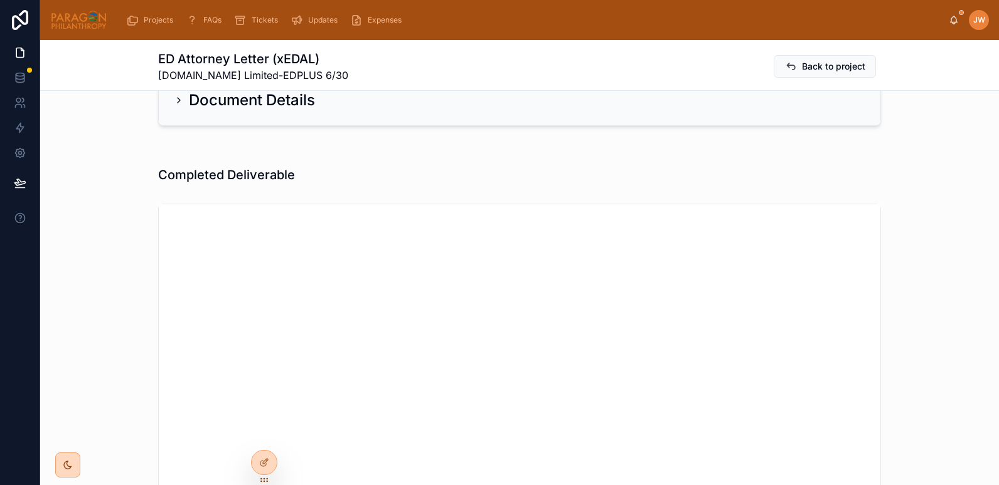
click at [95, 18] on img at bounding box center [78, 20] width 57 height 20
